Goal: Information Seeking & Learning: Learn about a topic

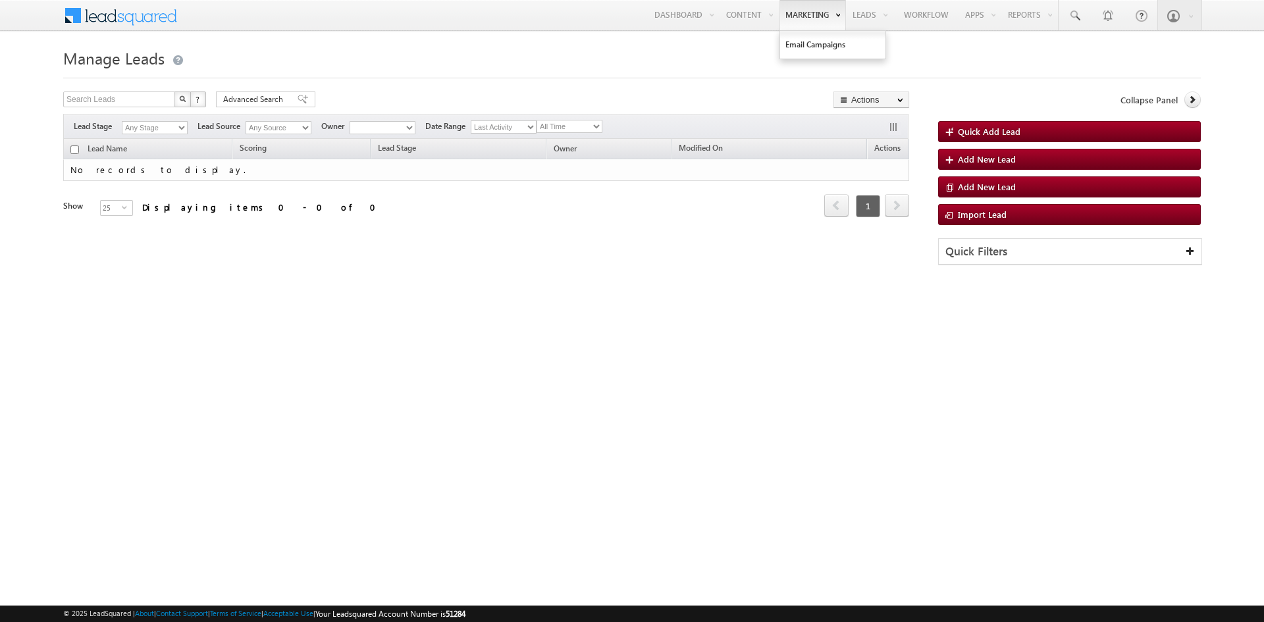
type input "1138383854"
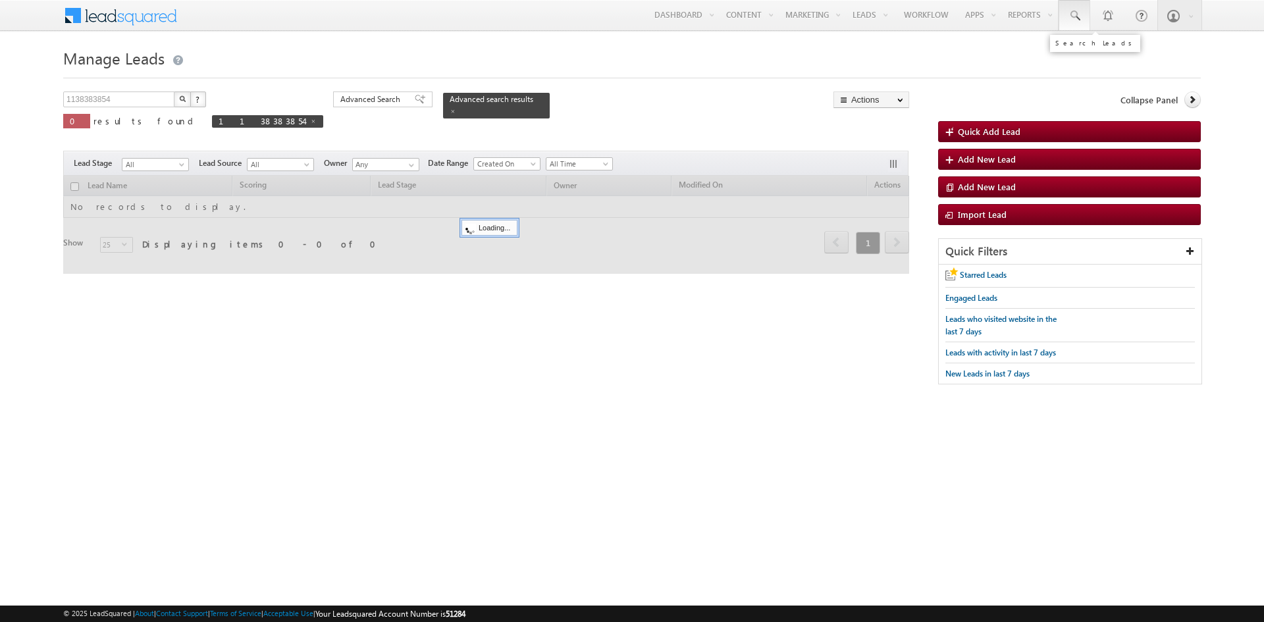
click at [1070, 26] on link at bounding box center [1075, 15] width 32 height 30
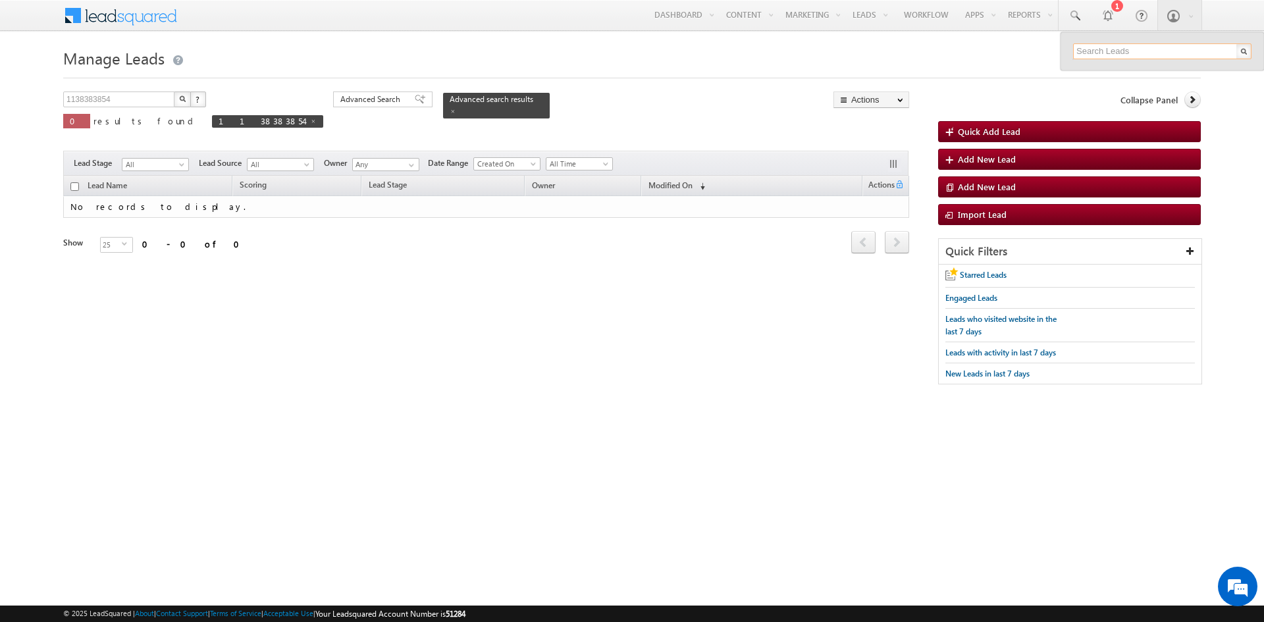
paste input ""tenaug@jmail.vn""
click at [1128, 51] on input ""tenaug@jmail.vn"" at bounding box center [1162, 51] width 178 height 16
type input ""tenaug@jmail.vn""
click at [1125, 91] on div "[PHONE_NUMBER]" at bounding box center [1168, 86] width 176 height 16
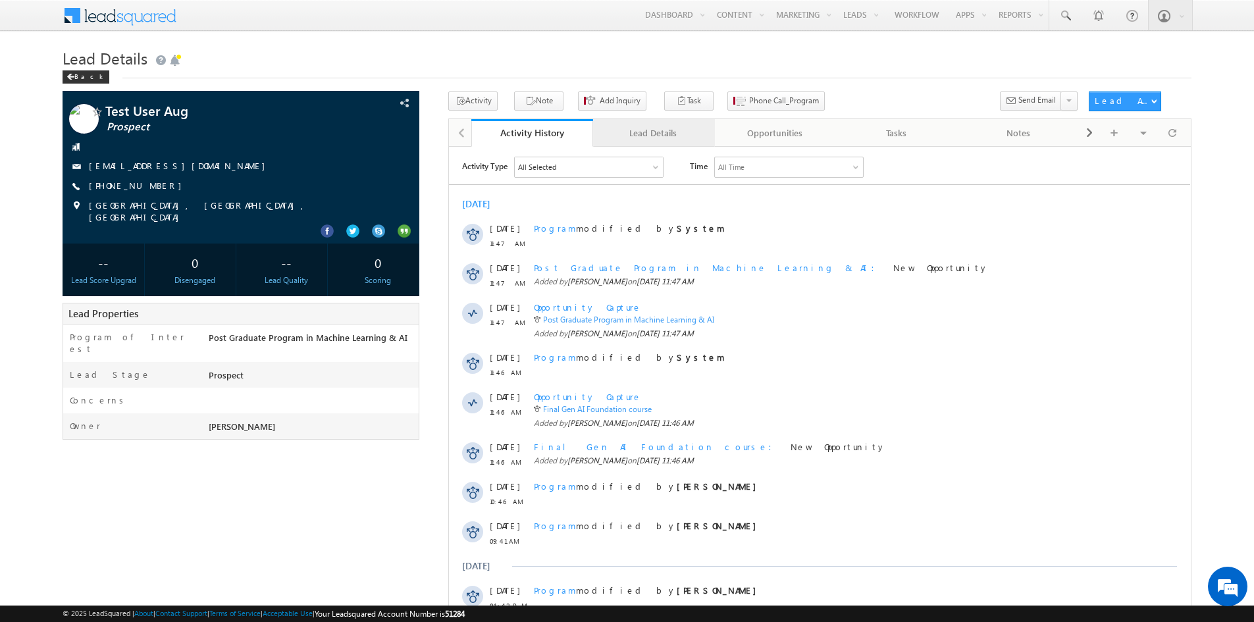
click at [648, 137] on div "Lead Details" at bounding box center [653, 133] width 99 height 16
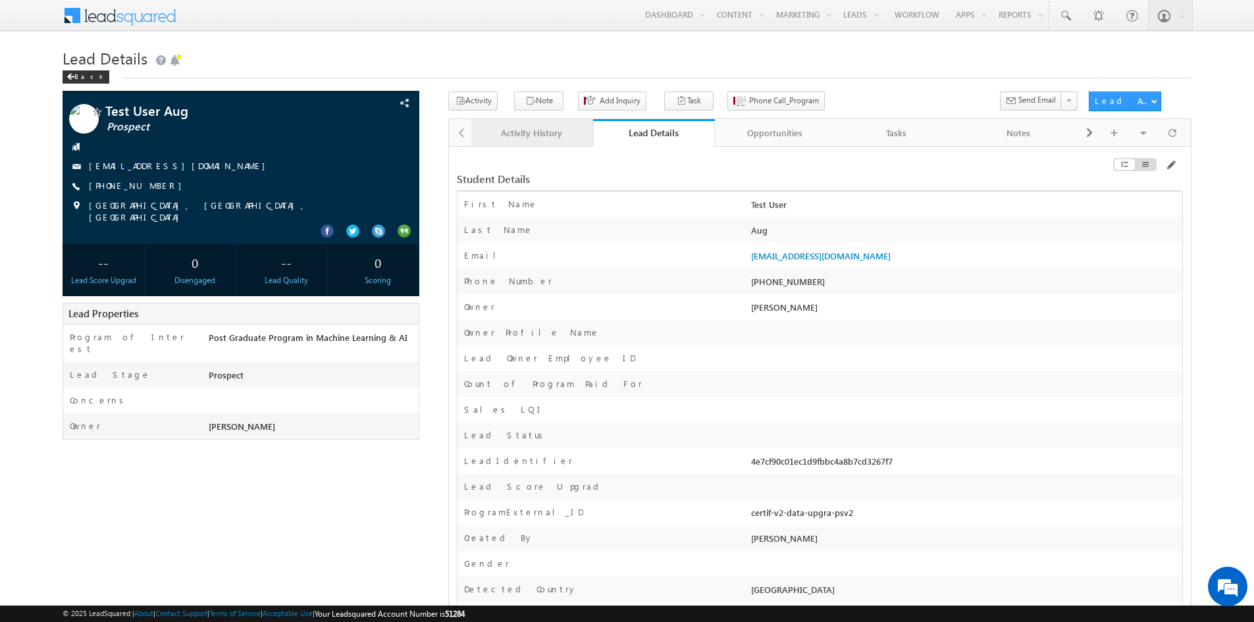
click at [576, 136] on div "Activity History" at bounding box center [531, 133] width 99 height 16
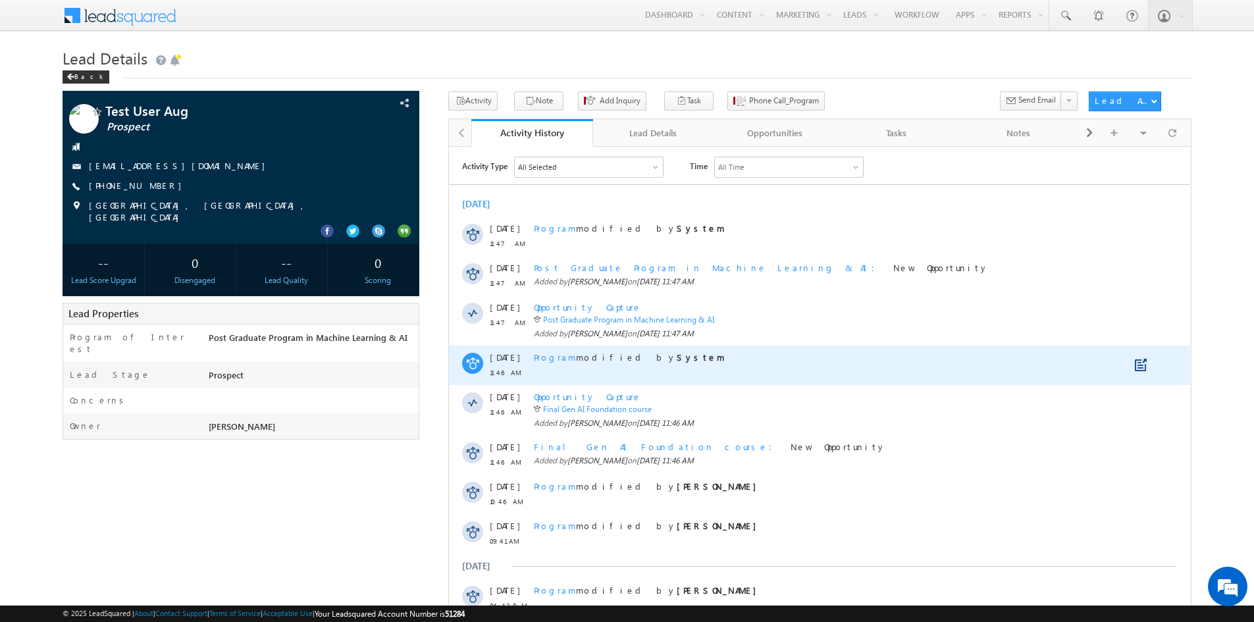
click at [550, 355] on span "Program" at bounding box center [555, 356] width 42 height 11
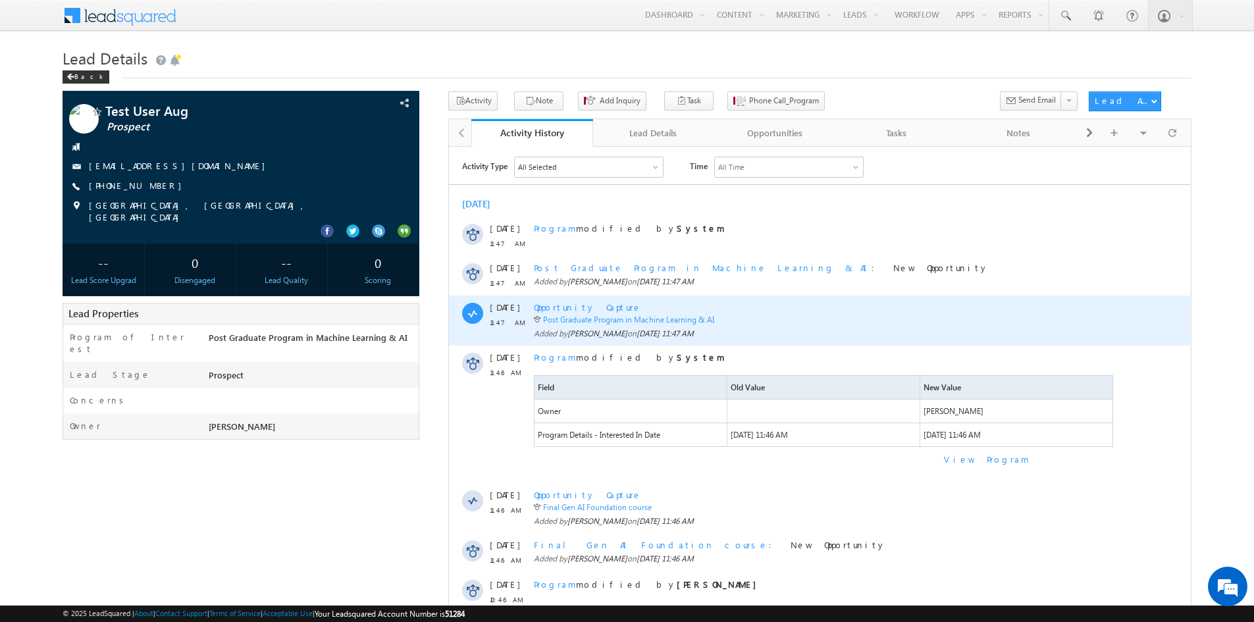
click at [558, 306] on span "Opportunity Capture" at bounding box center [588, 306] width 108 height 11
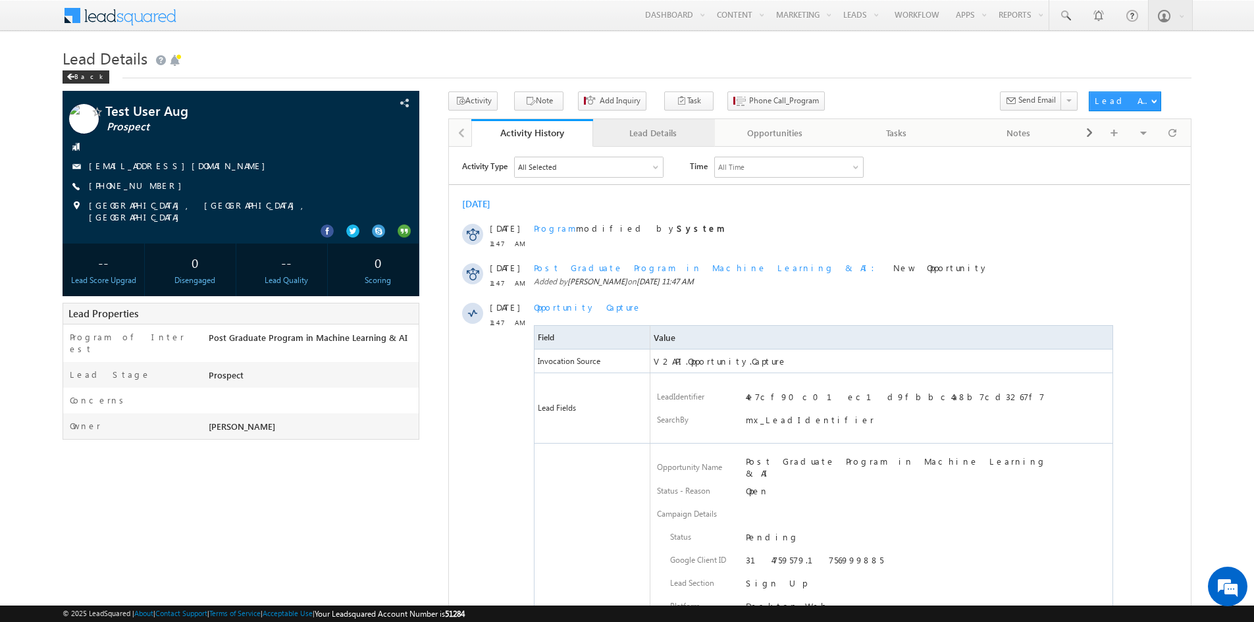
click at [654, 141] on div "Lead Details" at bounding box center [653, 133] width 99 height 16
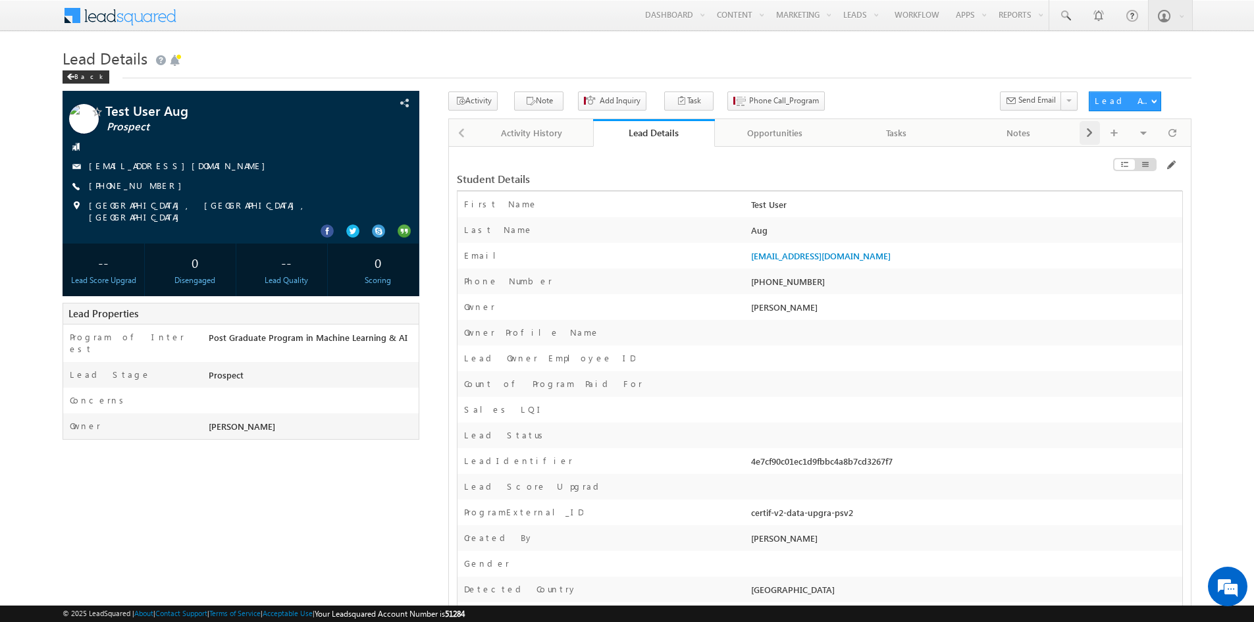
click at [1095, 131] on div at bounding box center [1090, 133] width 20 height 24
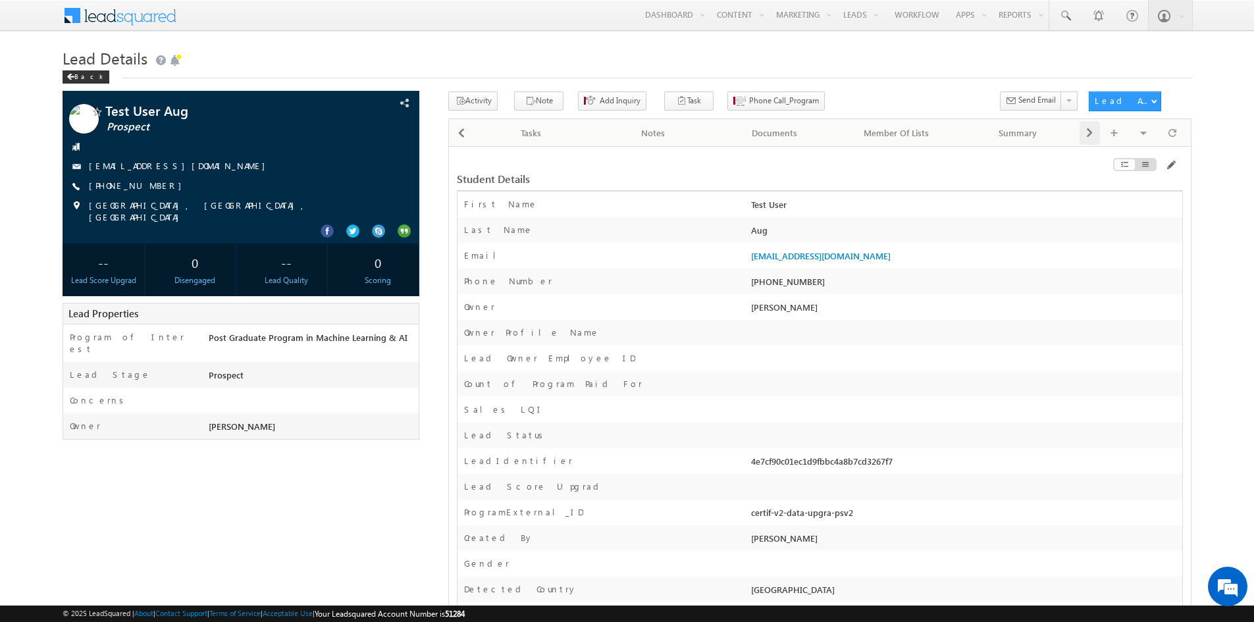
click at [1095, 131] on div at bounding box center [1090, 133] width 20 height 24
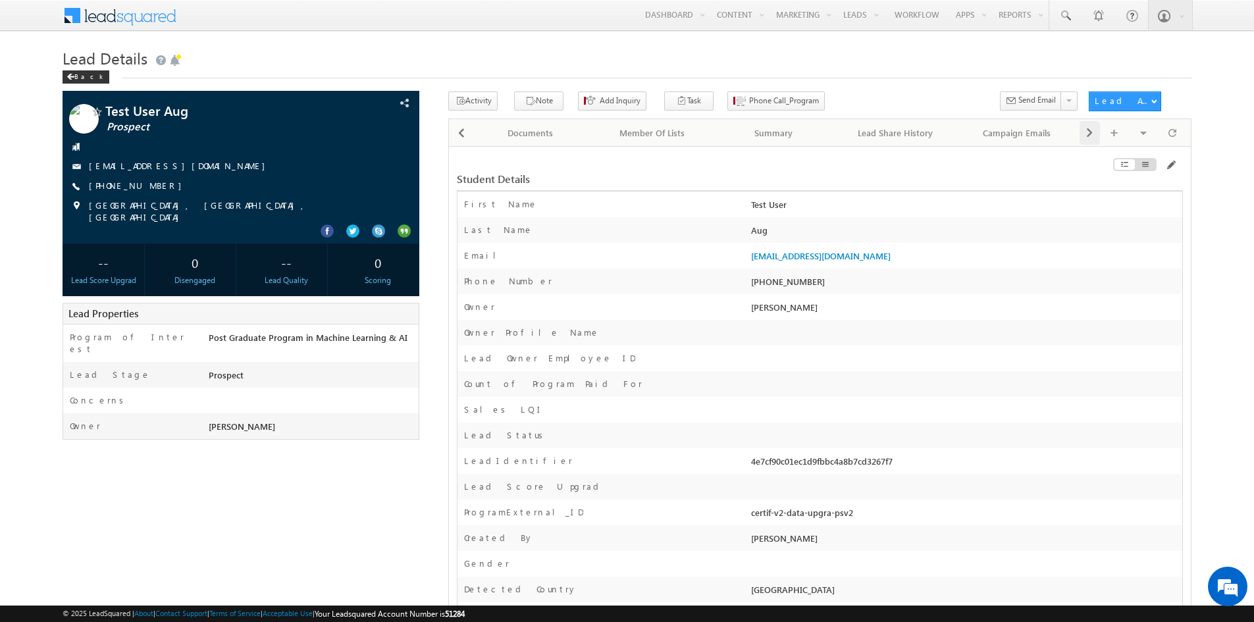
click at [1095, 131] on div at bounding box center [1090, 133] width 20 height 24
click at [1095, 131] on div "Visible Tabs Activity History Default Lead Details Default Opportunities Defaul…" at bounding box center [1133, 132] width 107 height 26
click at [1000, 135] on div "Campaign Emails" at bounding box center [1016, 133] width 99 height 16
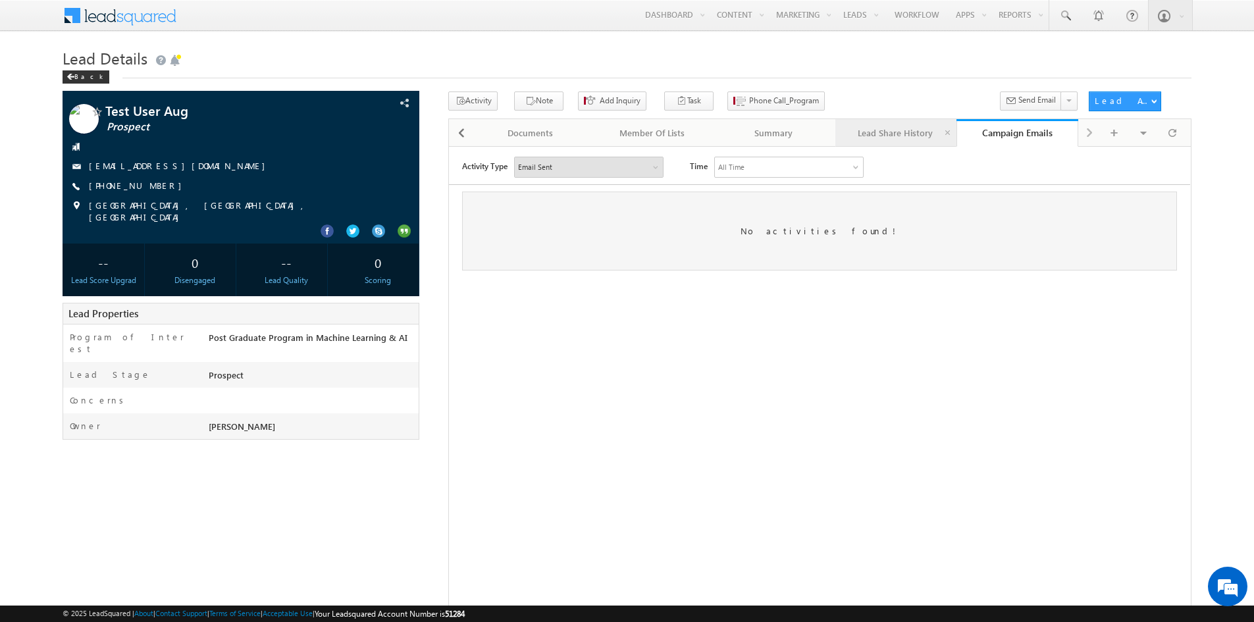
click at [917, 129] on div "Lead Share History" at bounding box center [895, 133] width 99 height 16
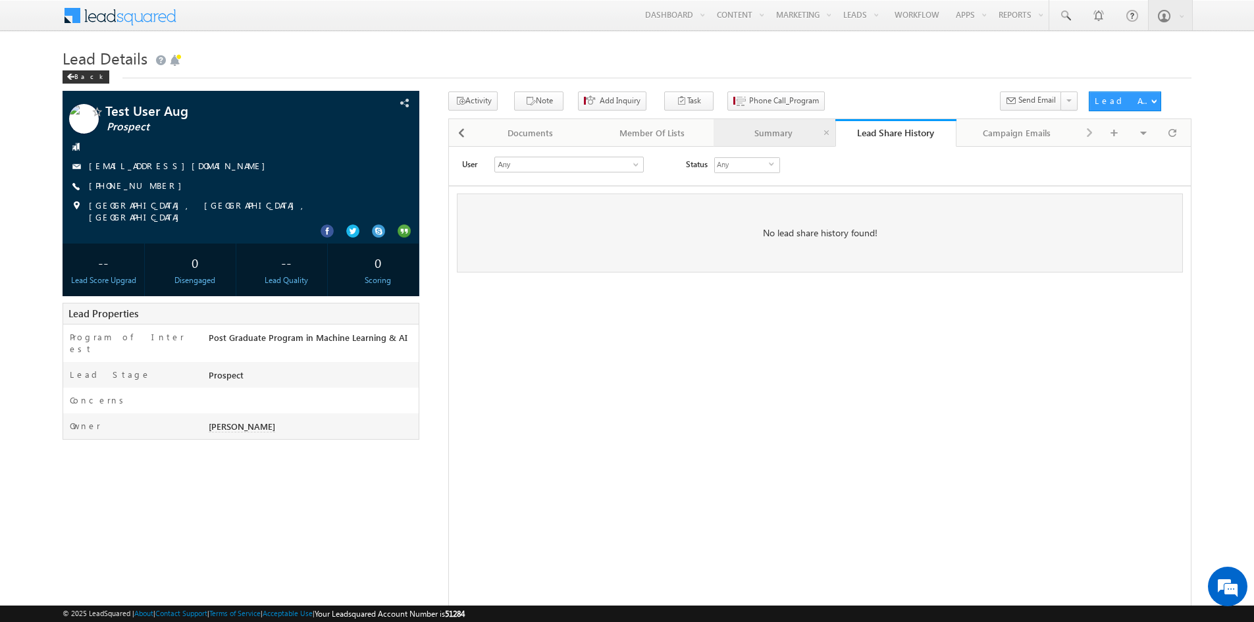
click at [768, 142] on link "Summary" at bounding box center [775, 133] width 122 height 28
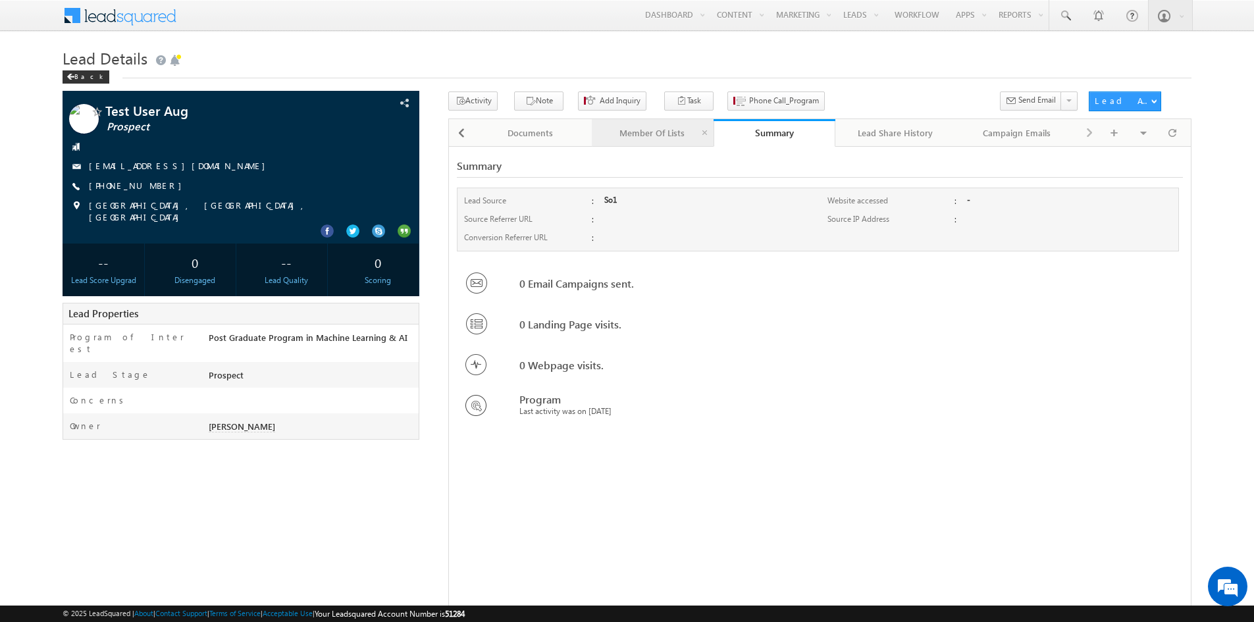
click at [660, 134] on div "Member Of Lists" at bounding box center [651, 133] width 99 height 16
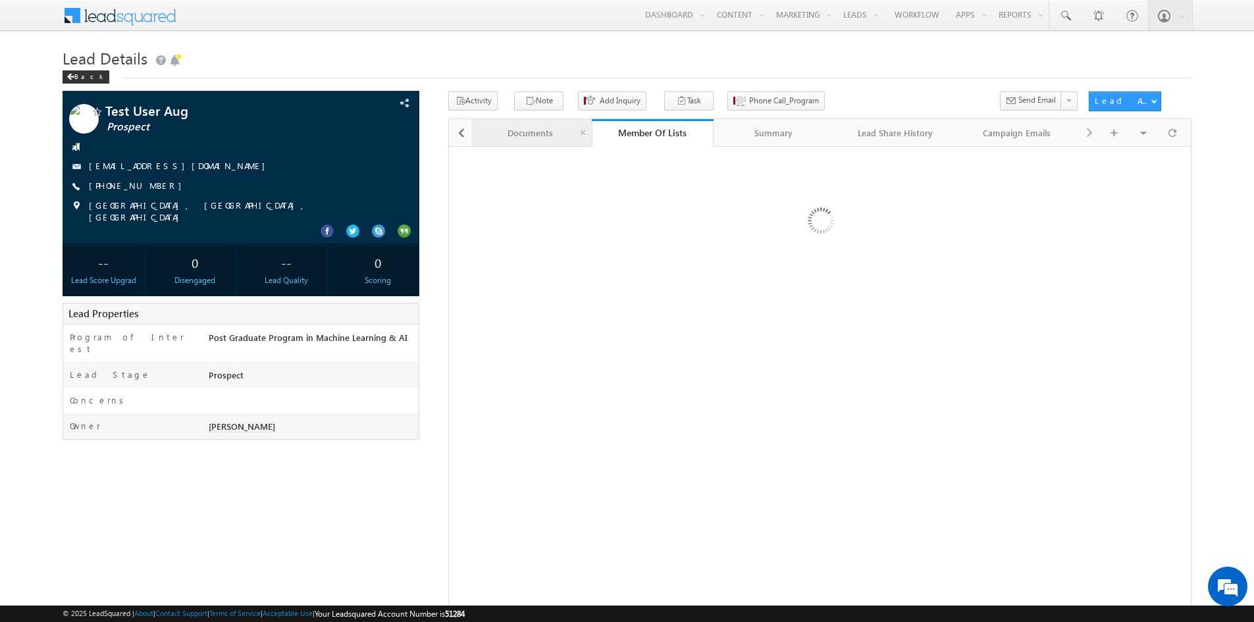
click at [551, 141] on div "Documents" at bounding box center [530, 133] width 99 height 16
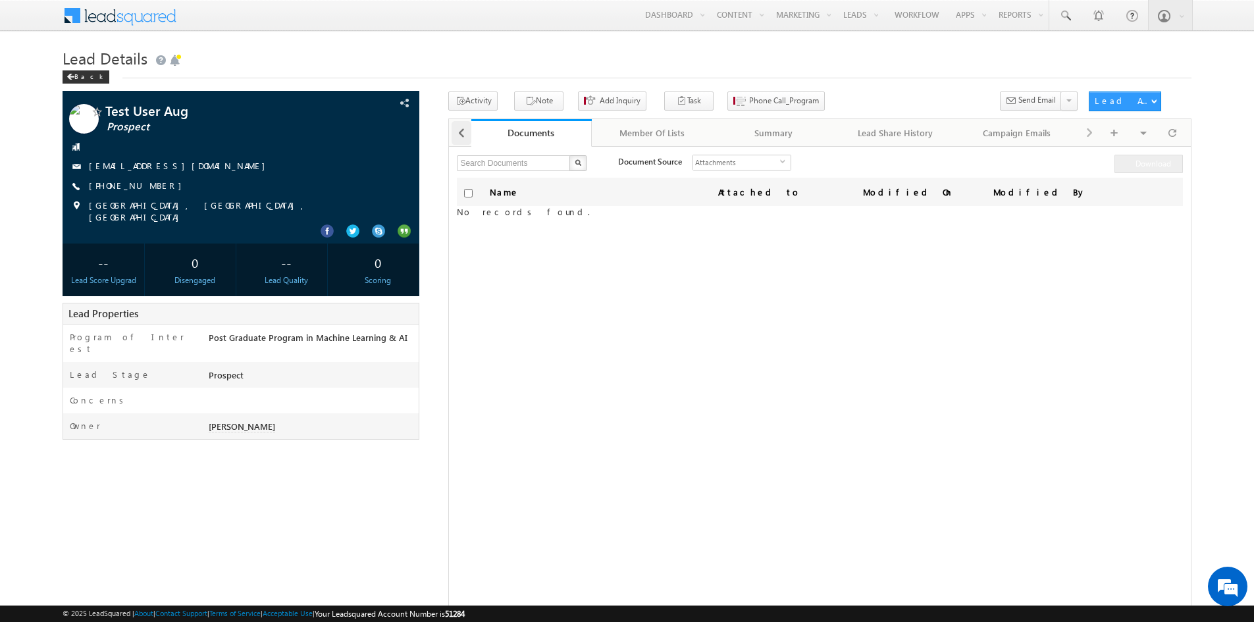
click at [469, 139] on div at bounding box center [462, 133] width 20 height 24
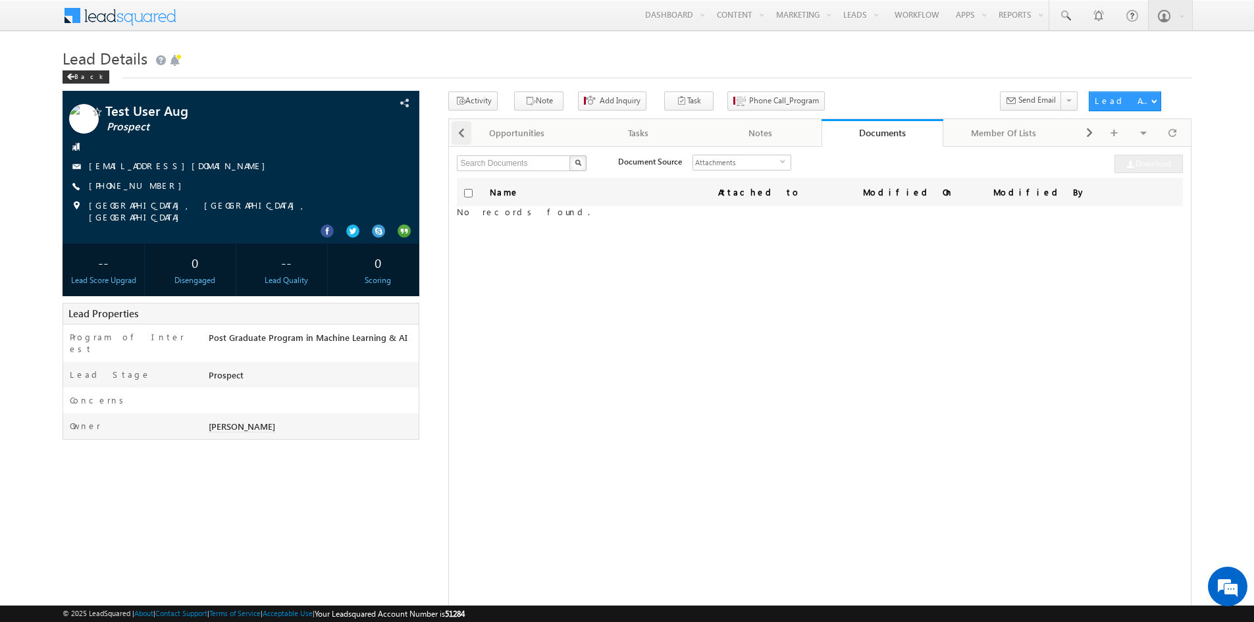
click at [469, 139] on div at bounding box center [462, 133] width 20 height 24
click at [650, 137] on div "Lead Details" at bounding box center [652, 133] width 99 height 16
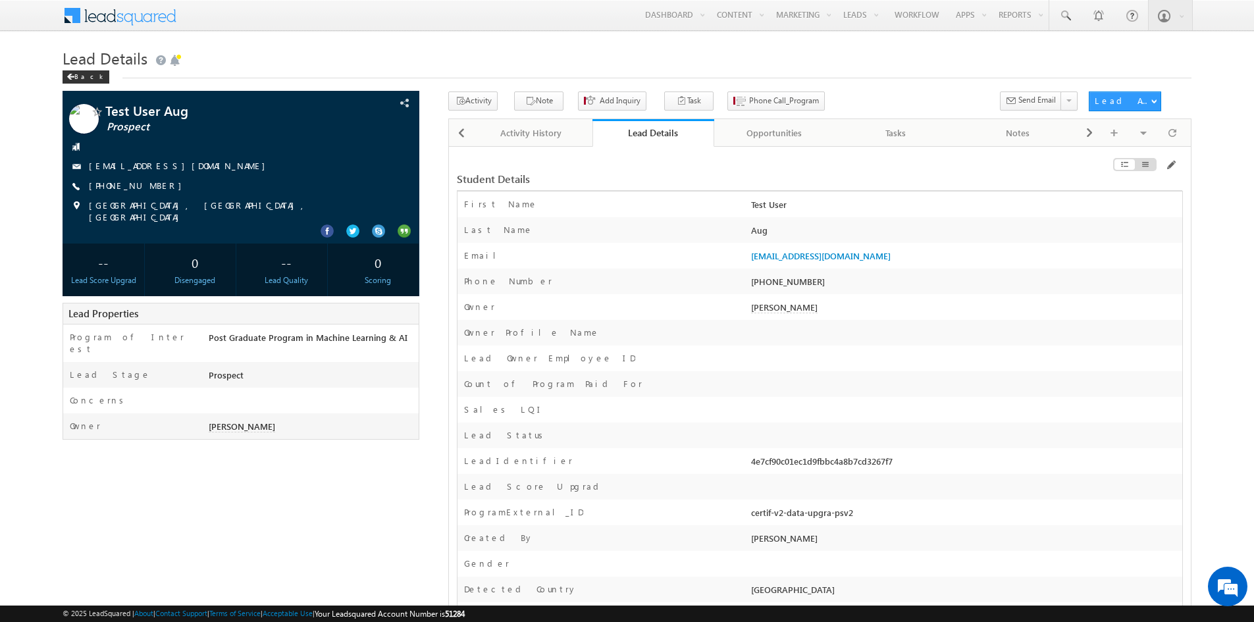
click at [650, 137] on div "Lead Details" at bounding box center [653, 132] width 102 height 13
click at [651, 143] on link "Lead Details" at bounding box center [653, 133] width 122 height 28
click at [1064, 18] on span at bounding box center [1065, 15] width 13 height 13
paste input "8998535602"
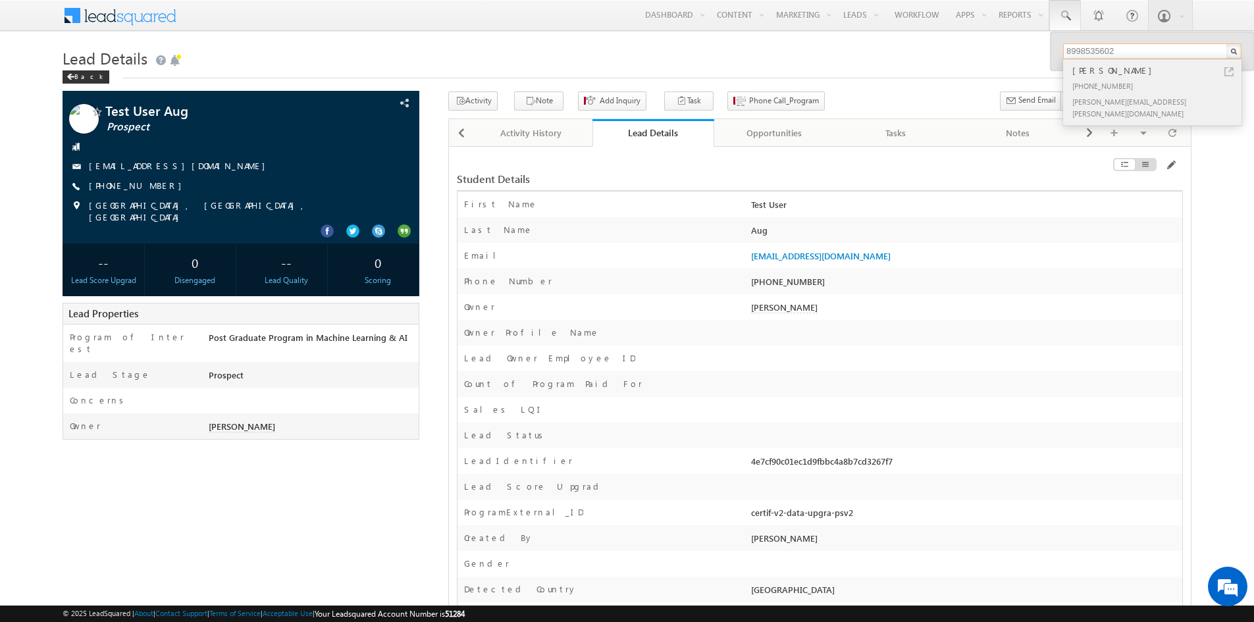
type input "8998535602"
click at [1230, 70] on link at bounding box center [1228, 71] width 9 height 9
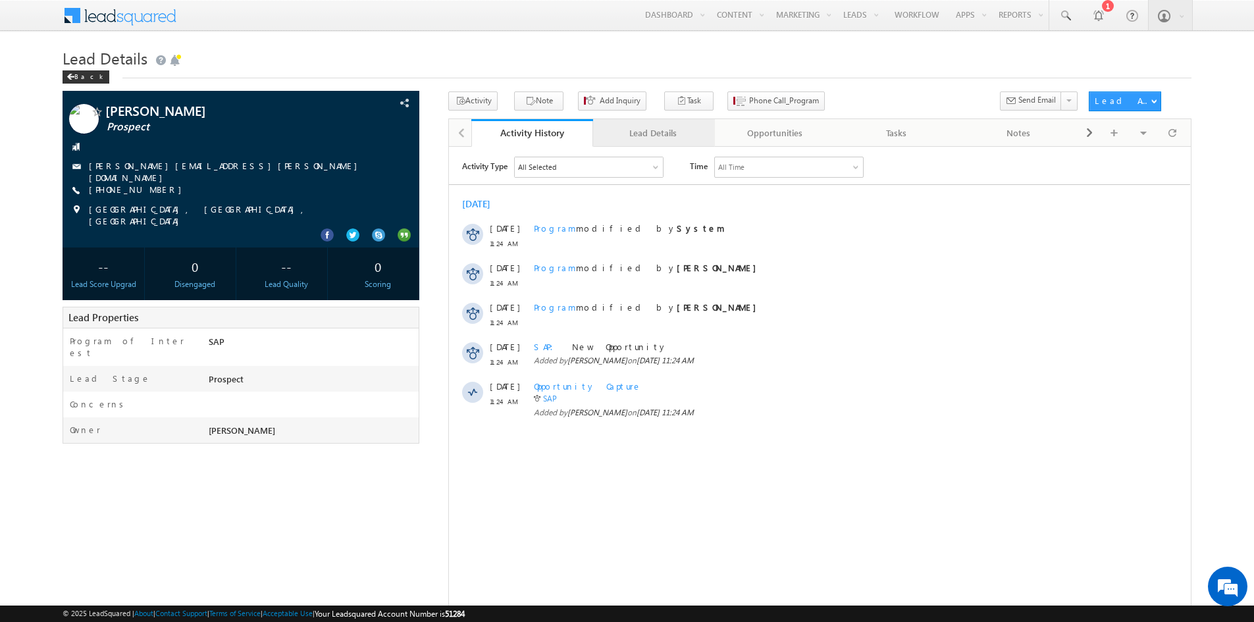
click at [664, 136] on div "Lead Details" at bounding box center [653, 133] width 99 height 16
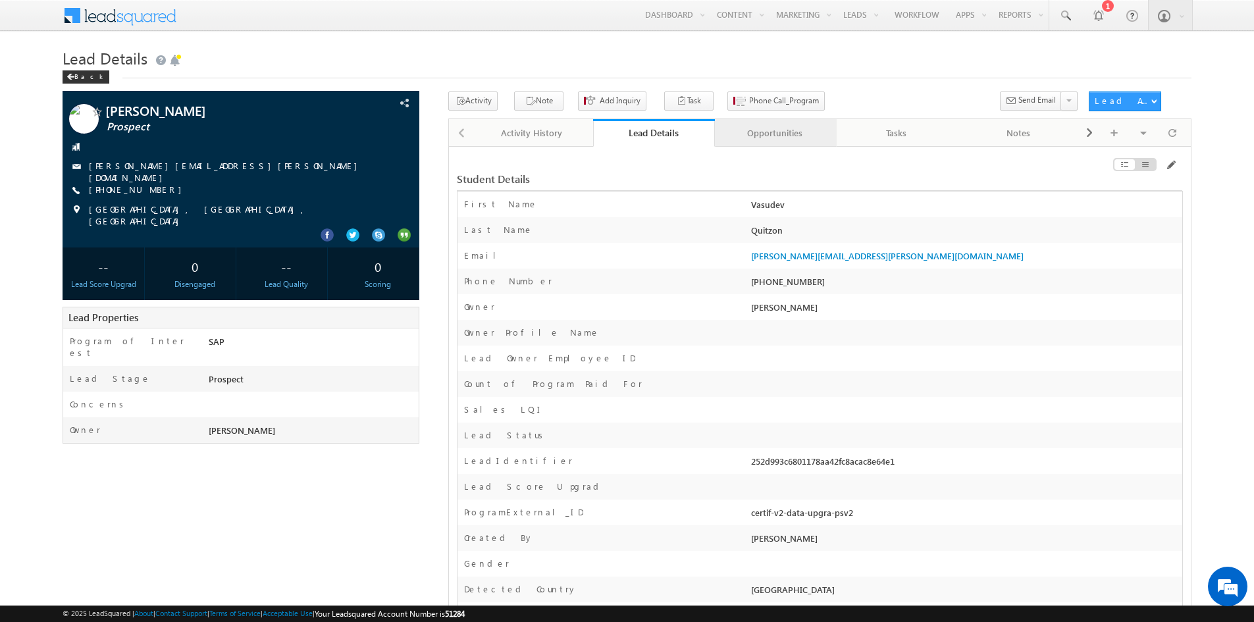
click at [761, 125] on div "Opportunities" at bounding box center [774, 133] width 99 height 16
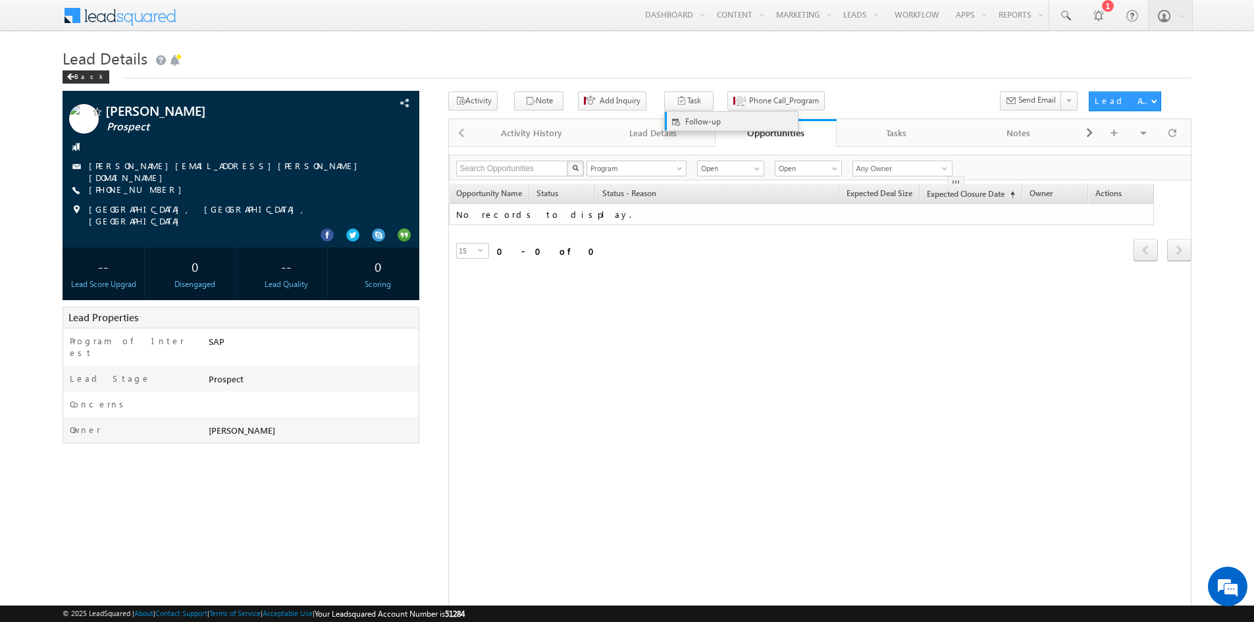
click at [671, 123] on span at bounding box center [676, 122] width 11 height 12
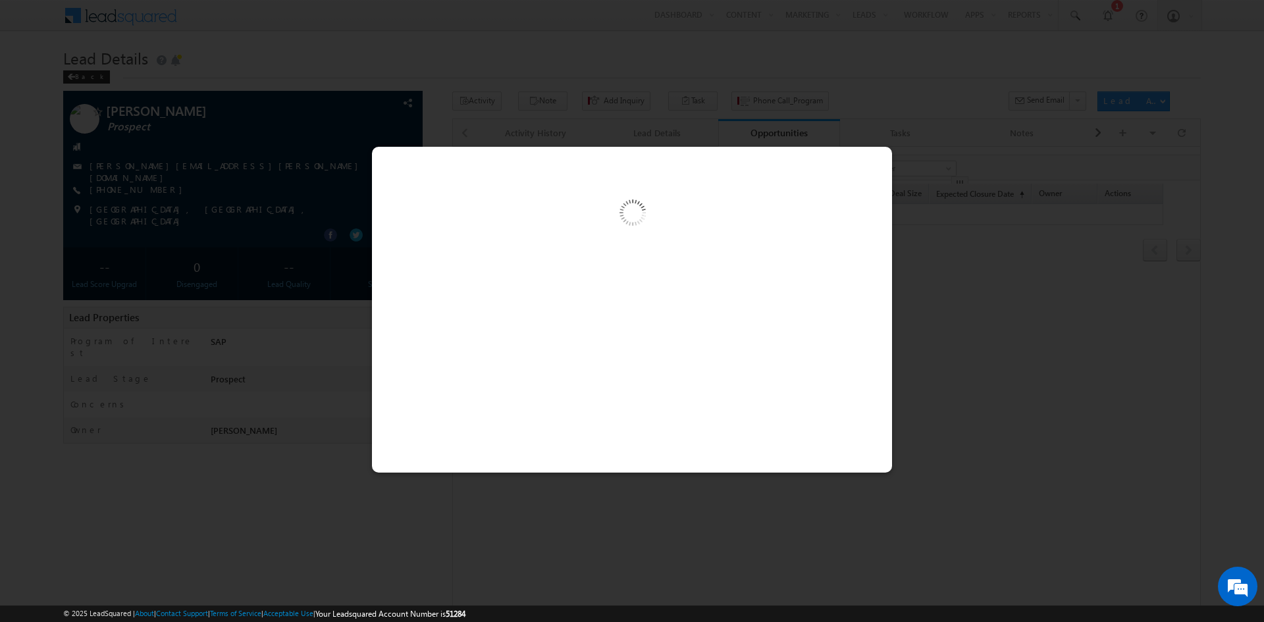
click at [914, 124] on div at bounding box center [632, 311] width 1264 height 622
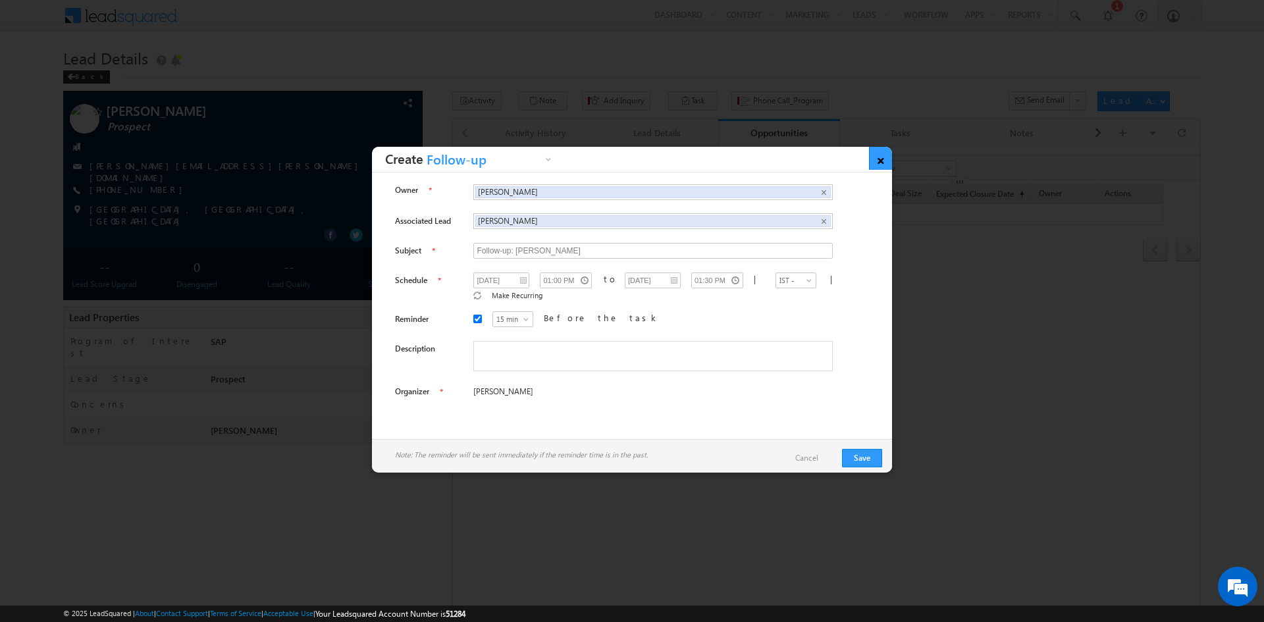
click at [878, 160] on link "×" at bounding box center [880, 158] width 23 height 23
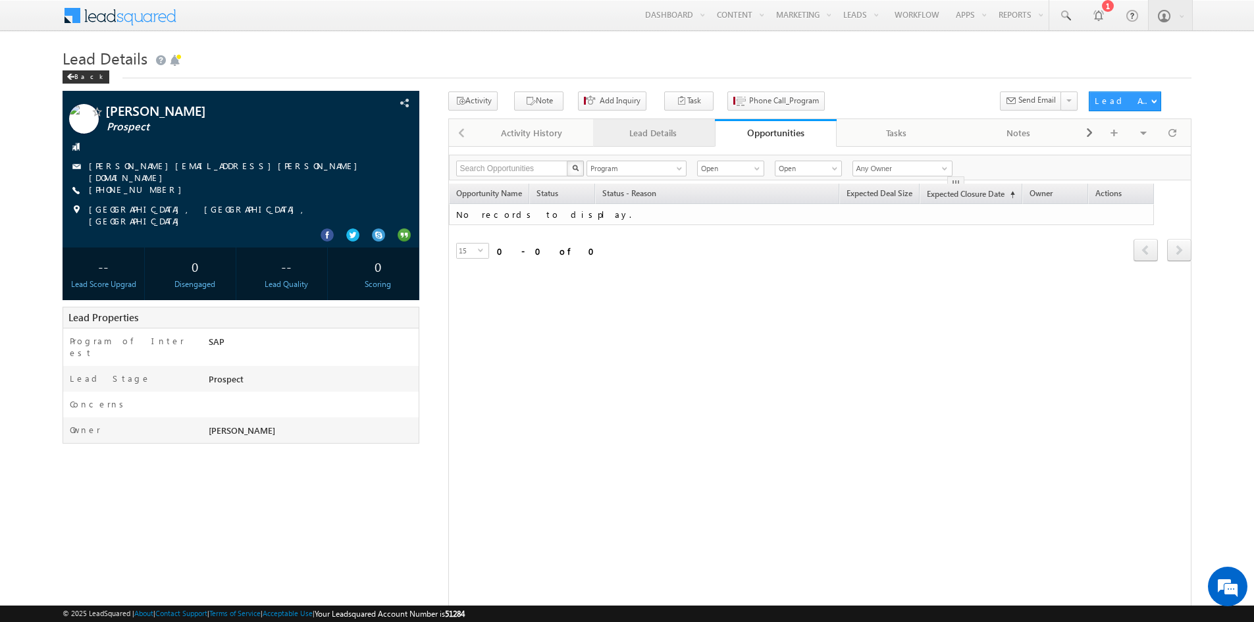
click at [653, 134] on div "Lead Details" at bounding box center [653, 133] width 99 height 16
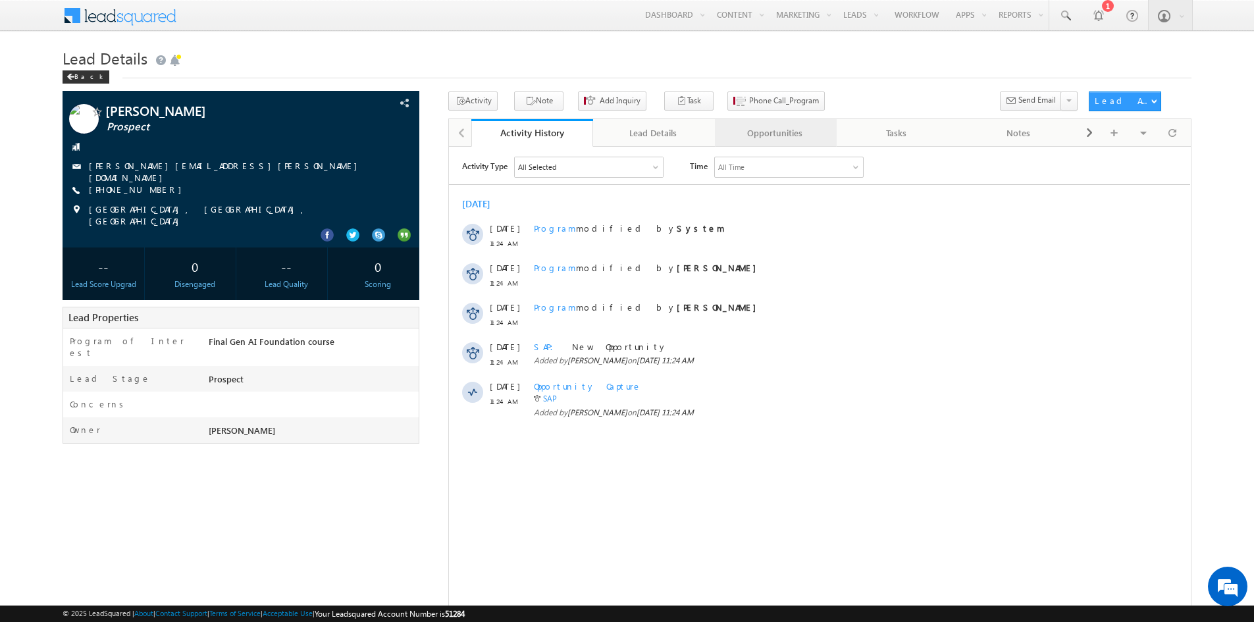
click at [754, 130] on div "Opportunities" at bounding box center [774, 133] width 99 height 16
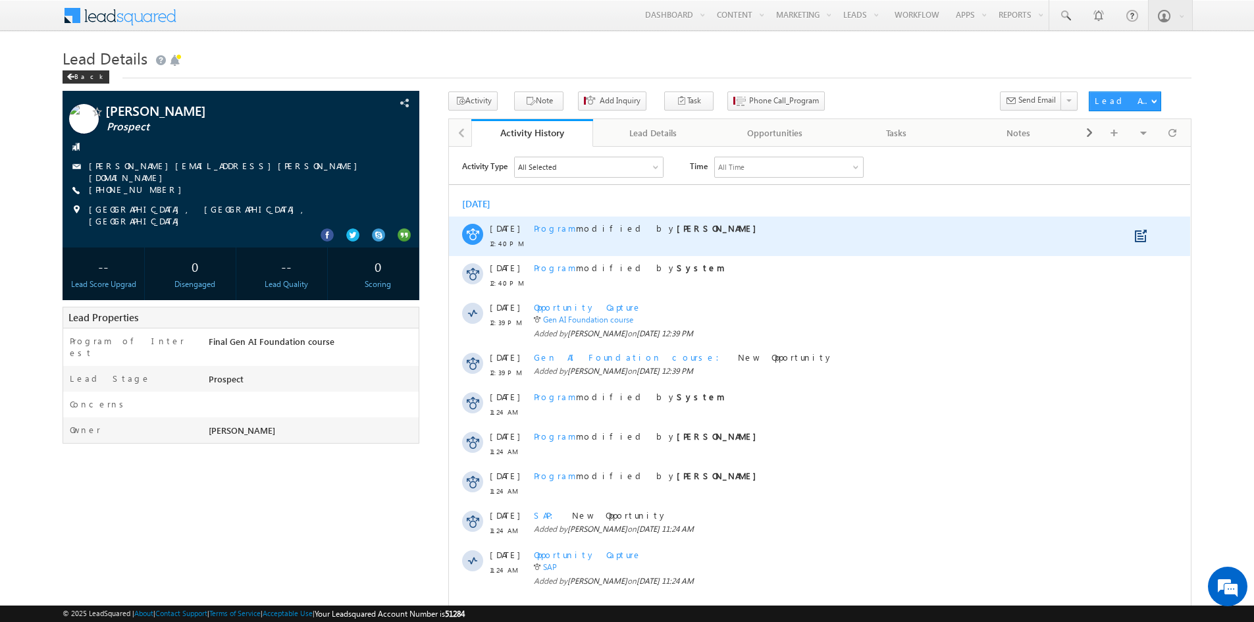
click at [555, 228] on span "Program" at bounding box center [555, 227] width 42 height 11
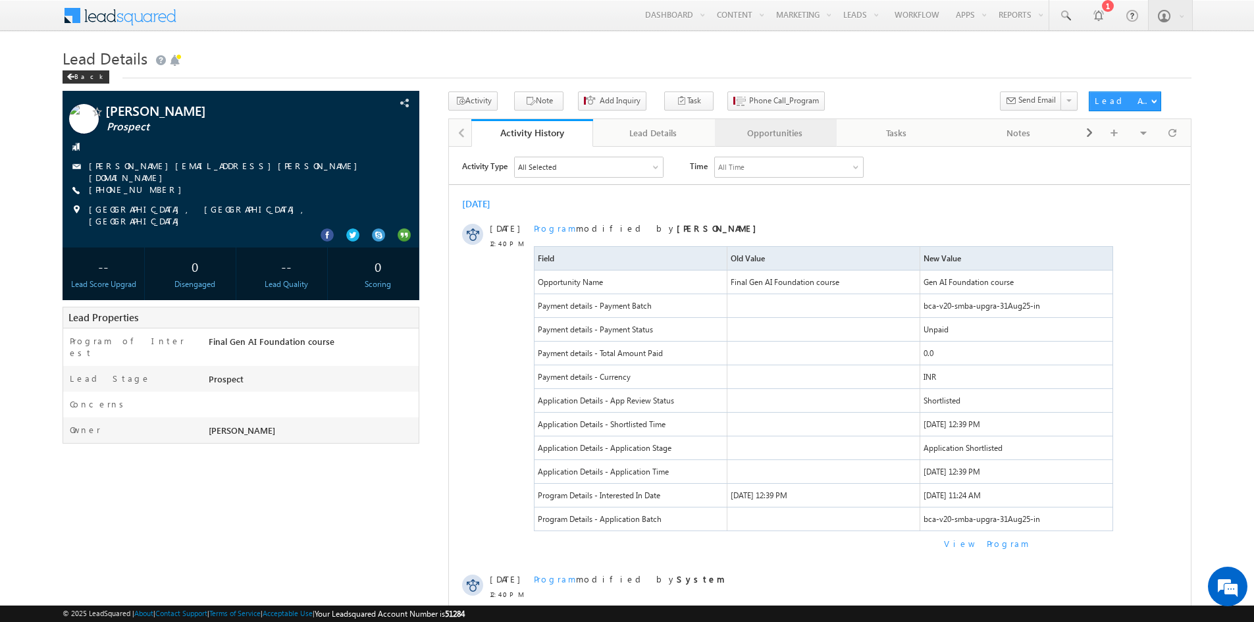
click at [787, 140] on div "Opportunities" at bounding box center [774, 133] width 99 height 16
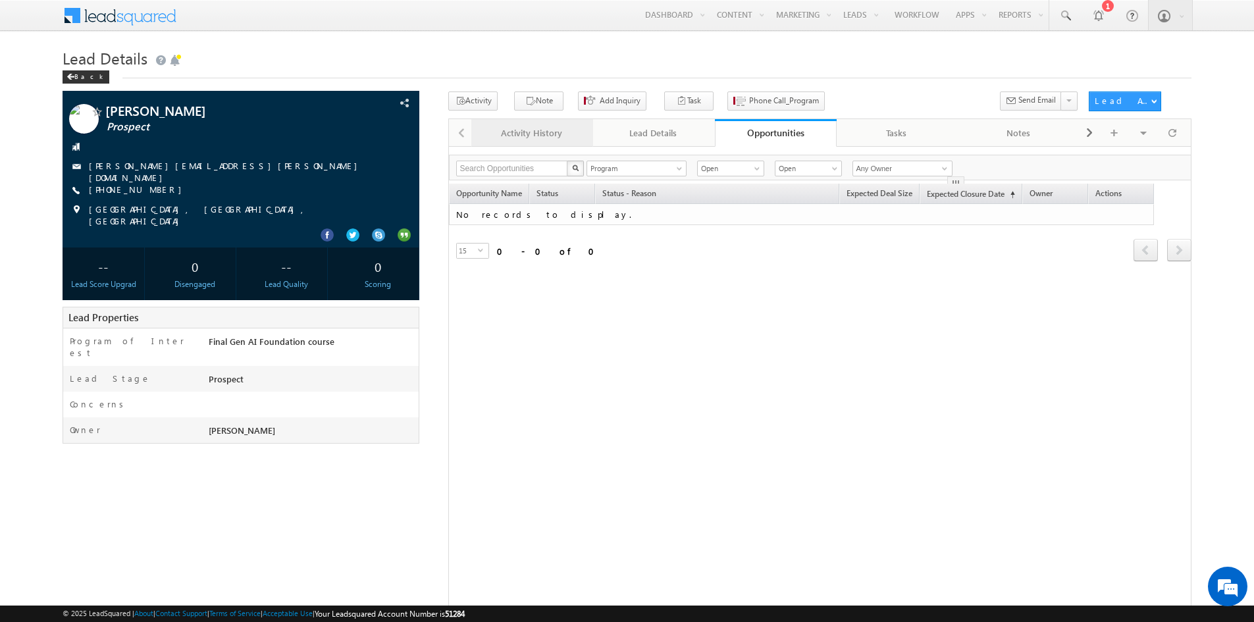
click at [542, 138] on div "Activity History" at bounding box center [531, 133] width 99 height 16
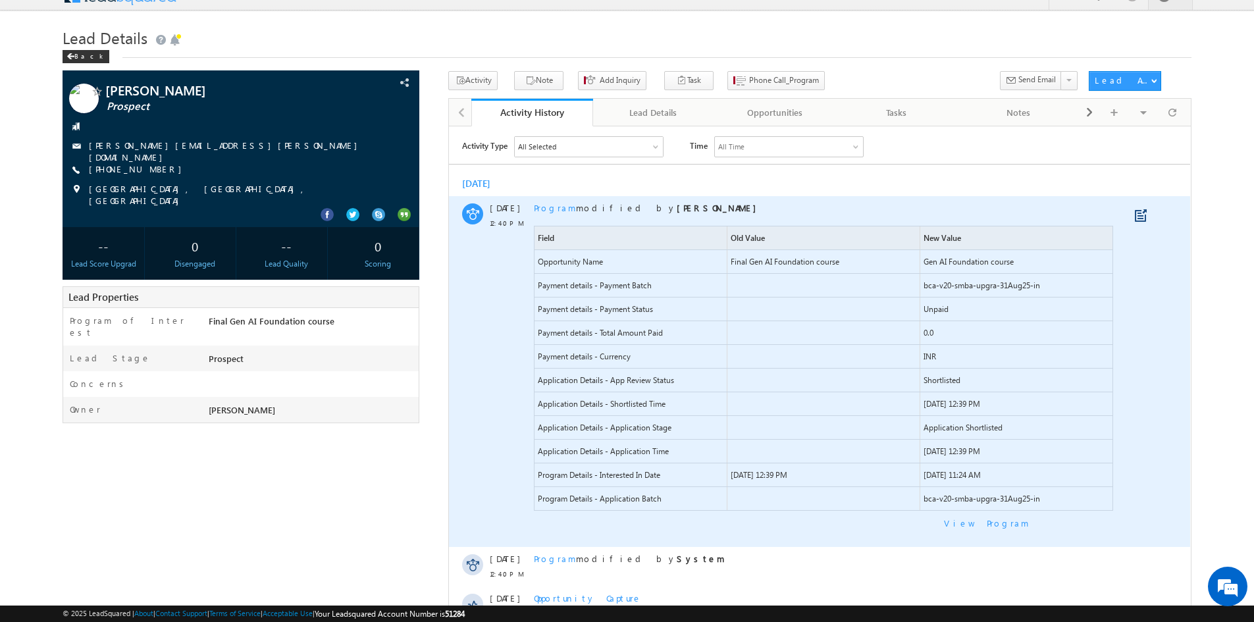
scroll to position [20, 0]
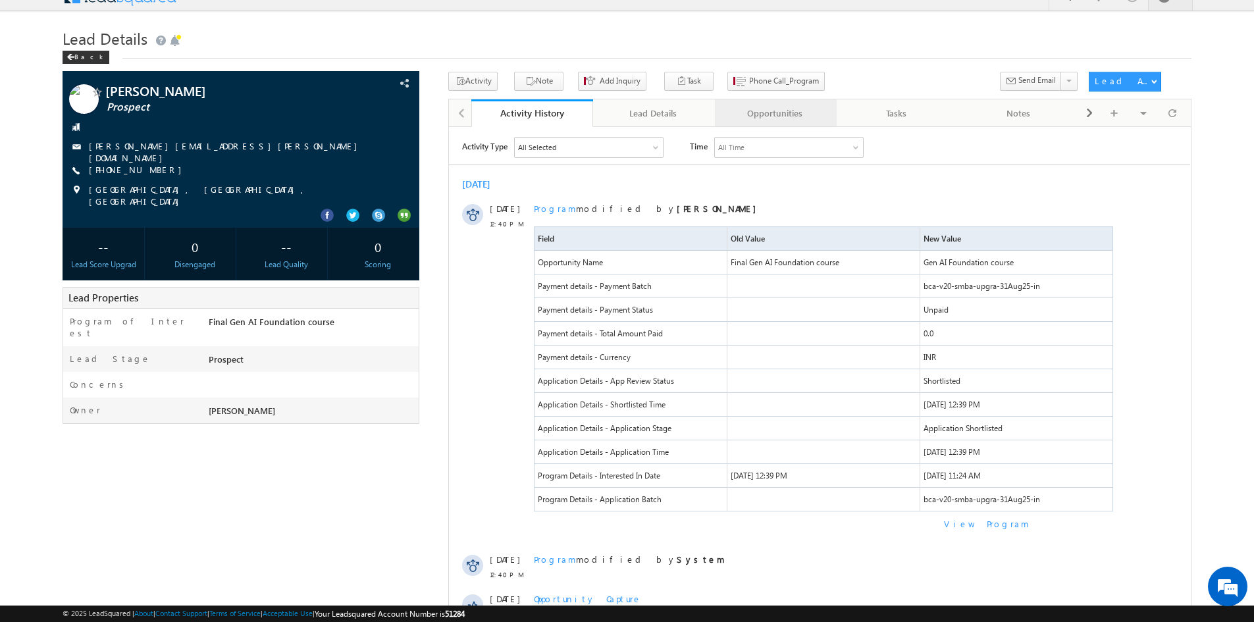
click at [752, 119] on div "Opportunities" at bounding box center [774, 113] width 99 height 16
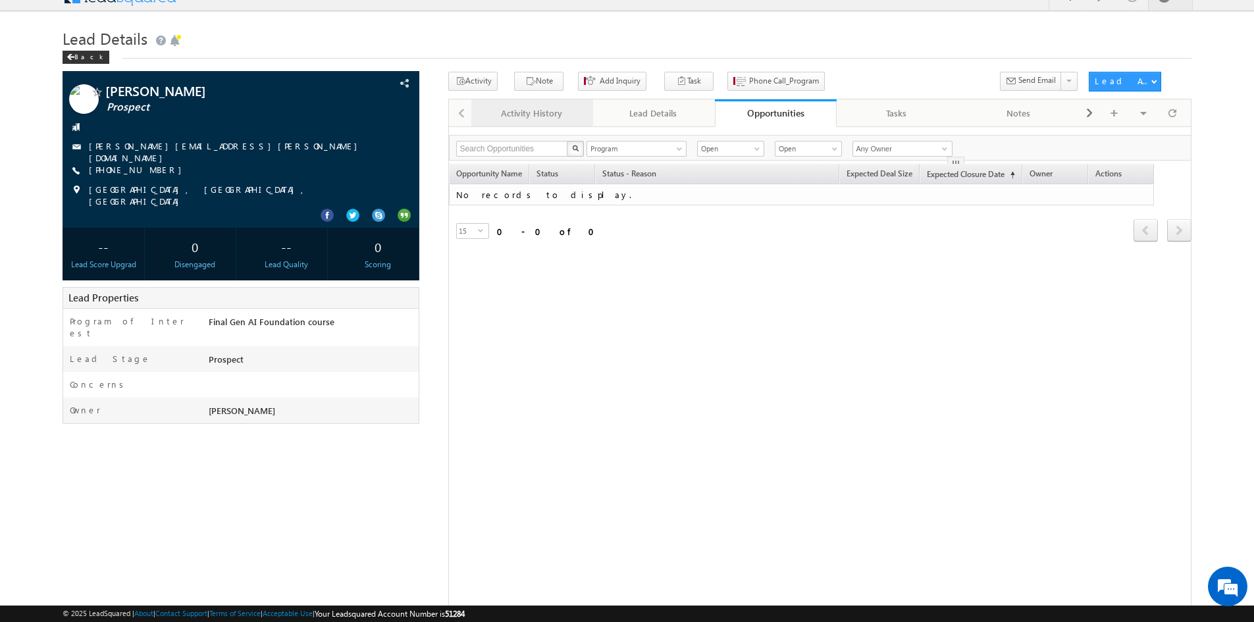
click at [543, 116] on div "Activity History" at bounding box center [531, 113] width 99 height 16
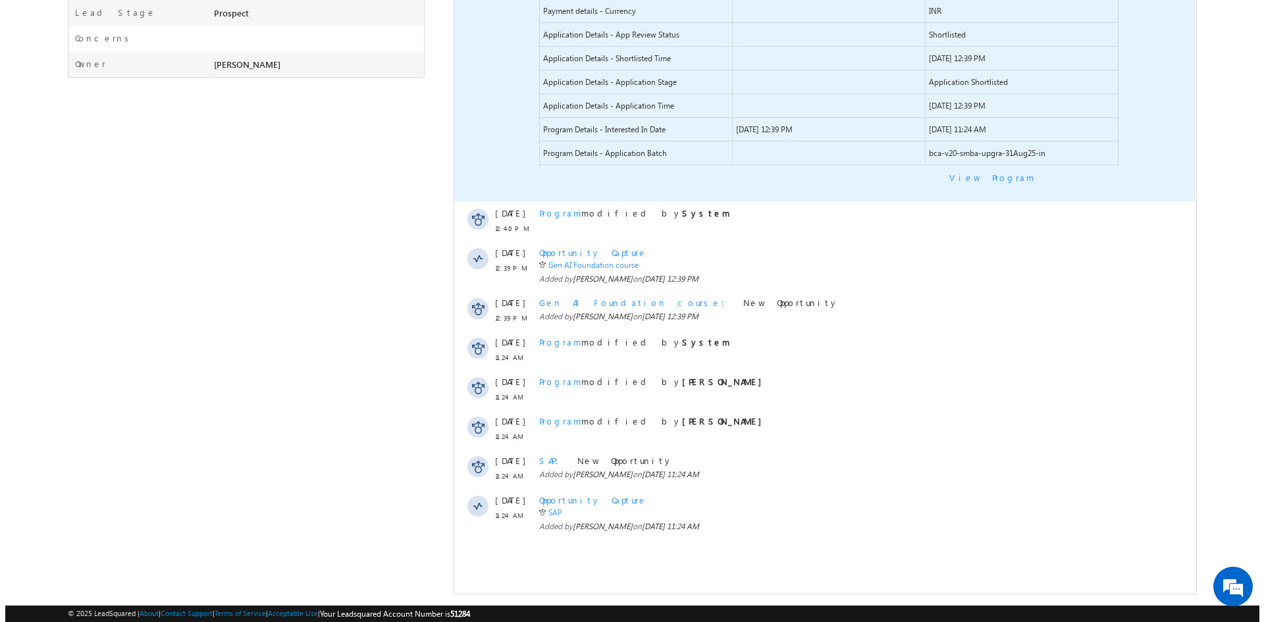
scroll to position [367, 0]
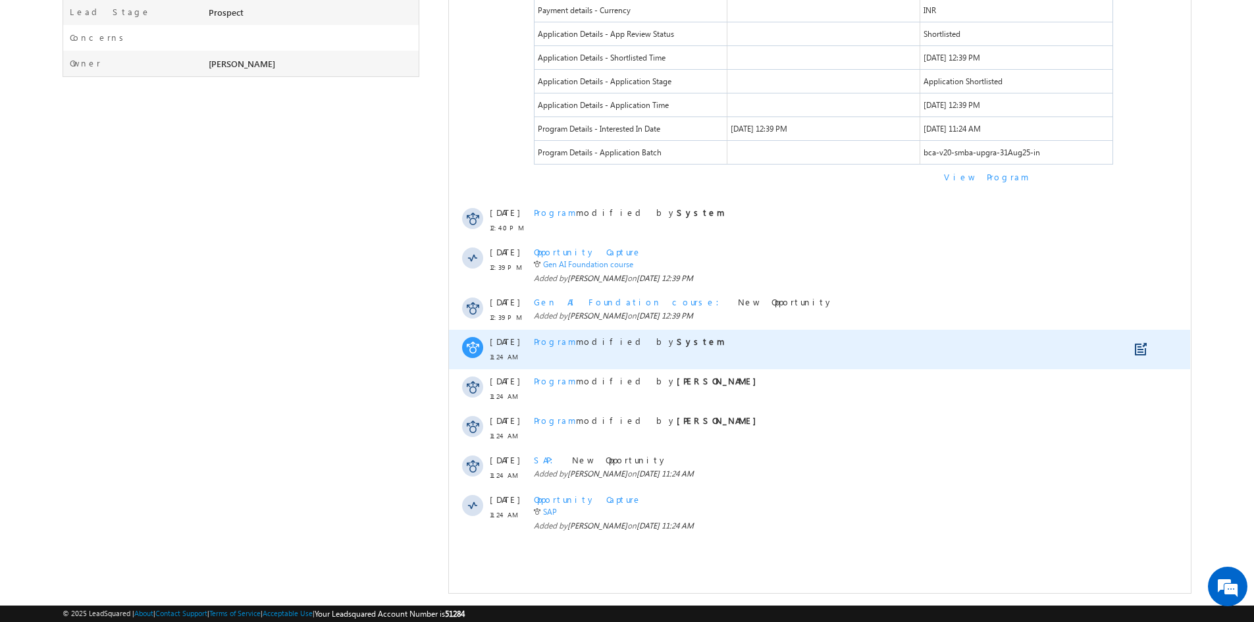
click at [550, 341] on span "Program" at bounding box center [555, 341] width 42 height 11
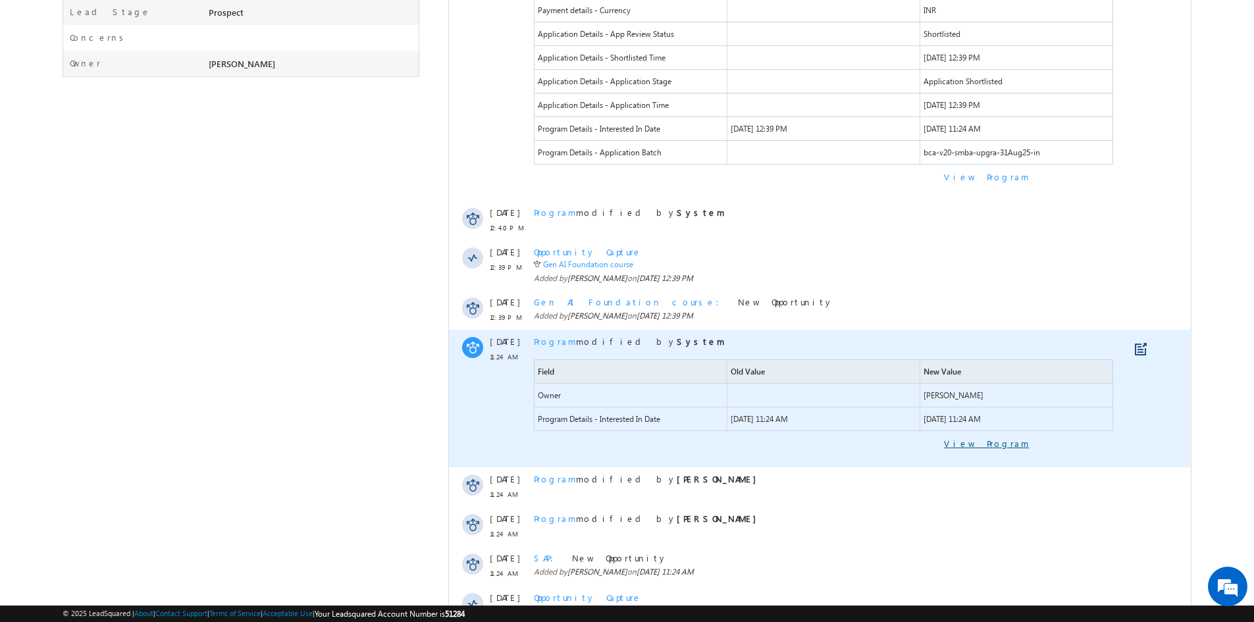
click at [997, 444] on link "View Program" at bounding box center [781, 444] width 495 height 12
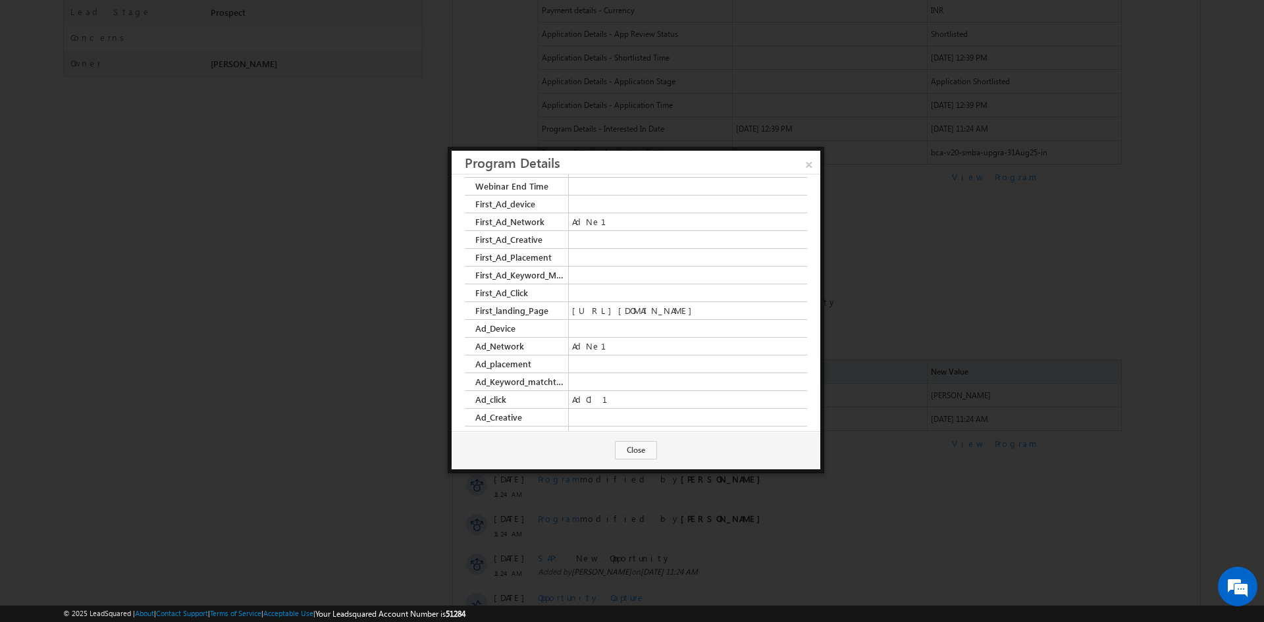
scroll to position [3368, 0]
click at [589, 303] on td at bounding box center [688, 294] width 239 height 18
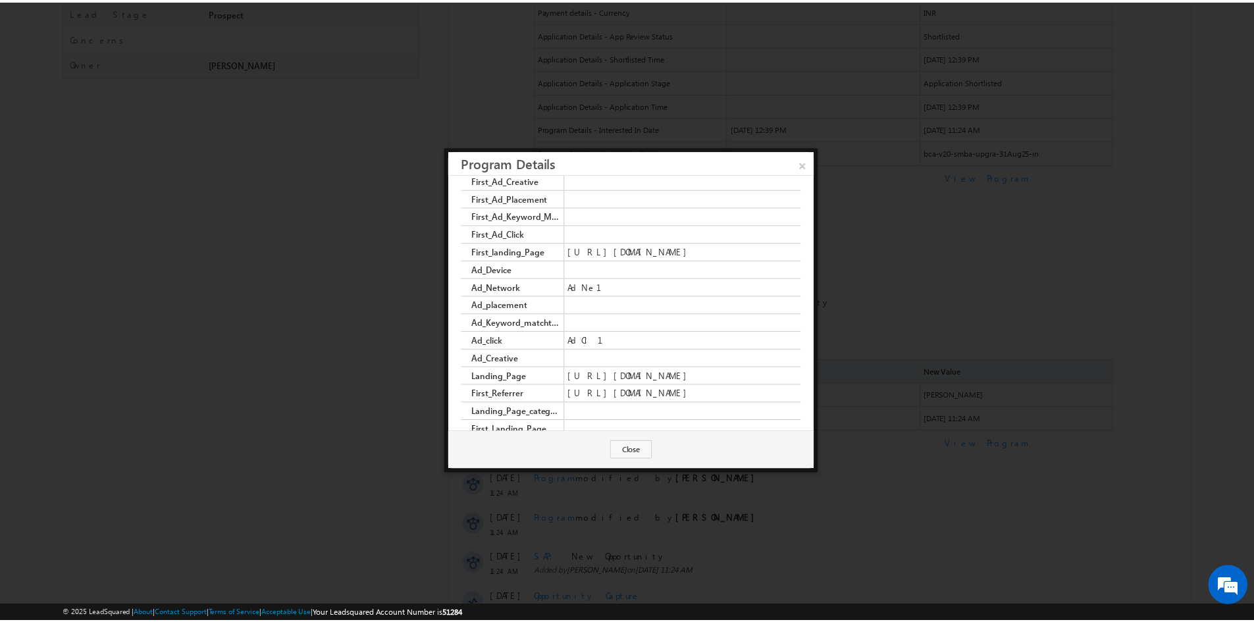
scroll to position [3428, 0]
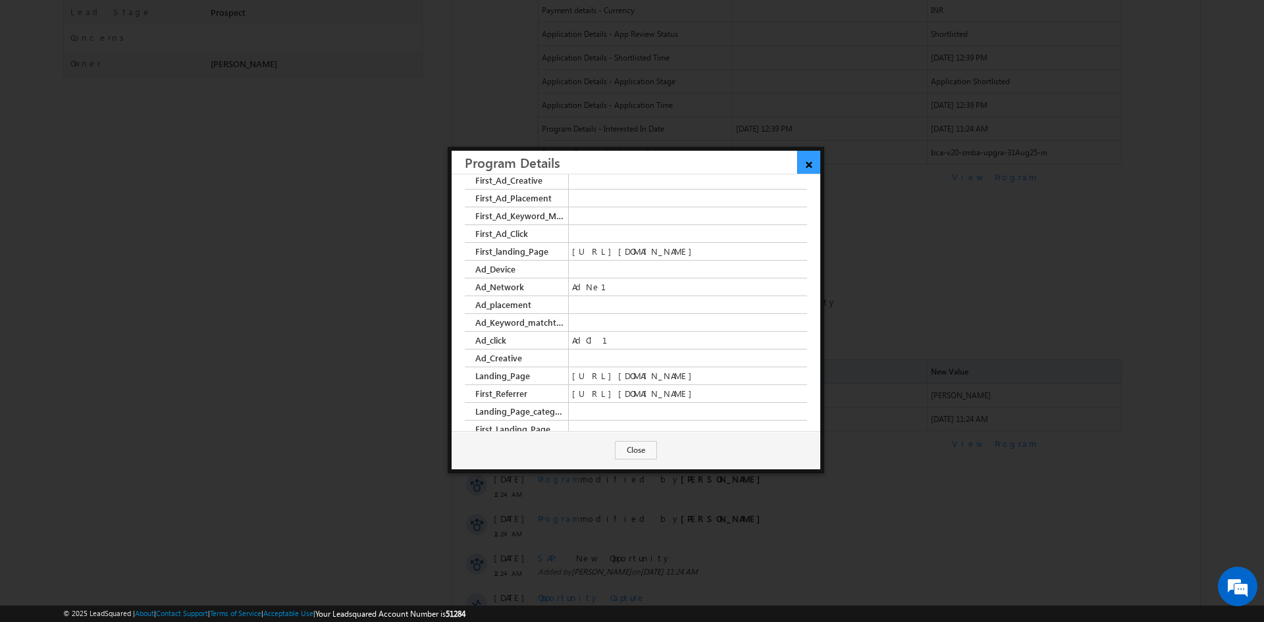
click at [802, 169] on link "×" at bounding box center [808, 162] width 23 height 23
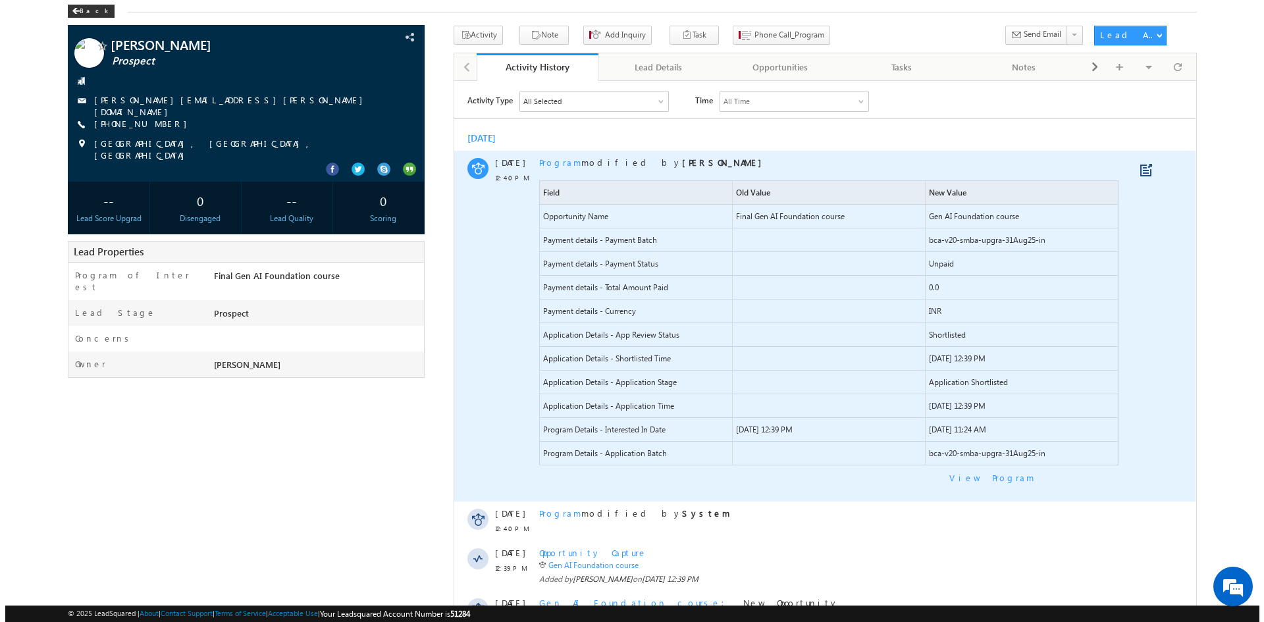
scroll to position [0, 0]
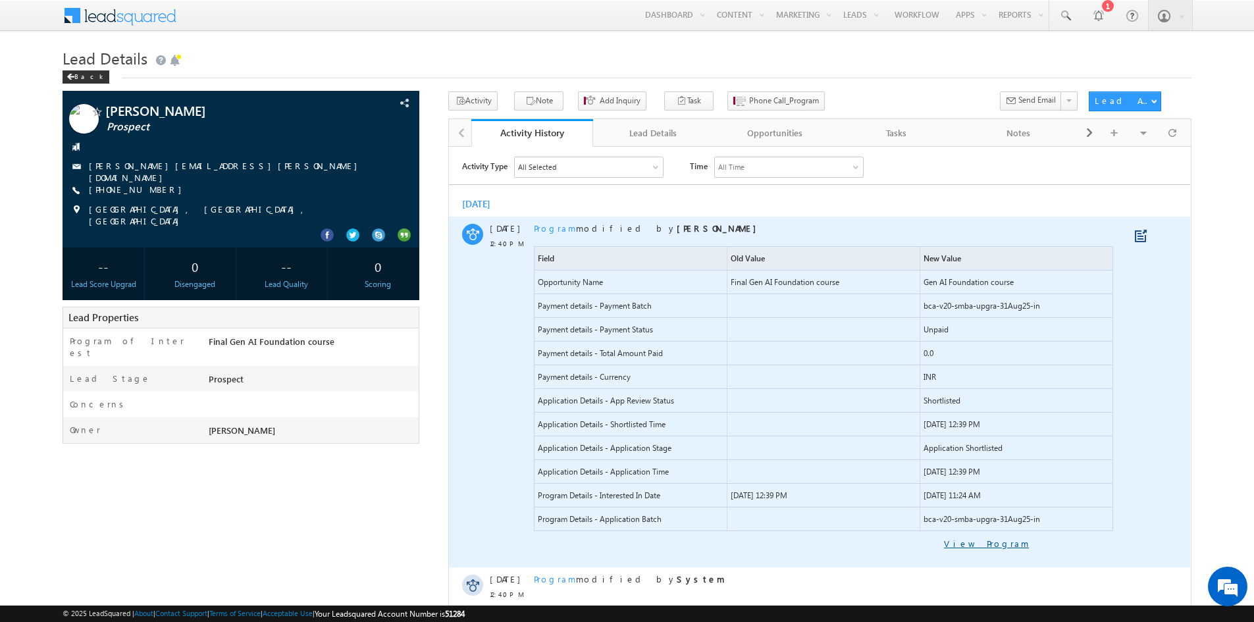
click at [1009, 538] on link "View Program" at bounding box center [781, 543] width 495 height 12
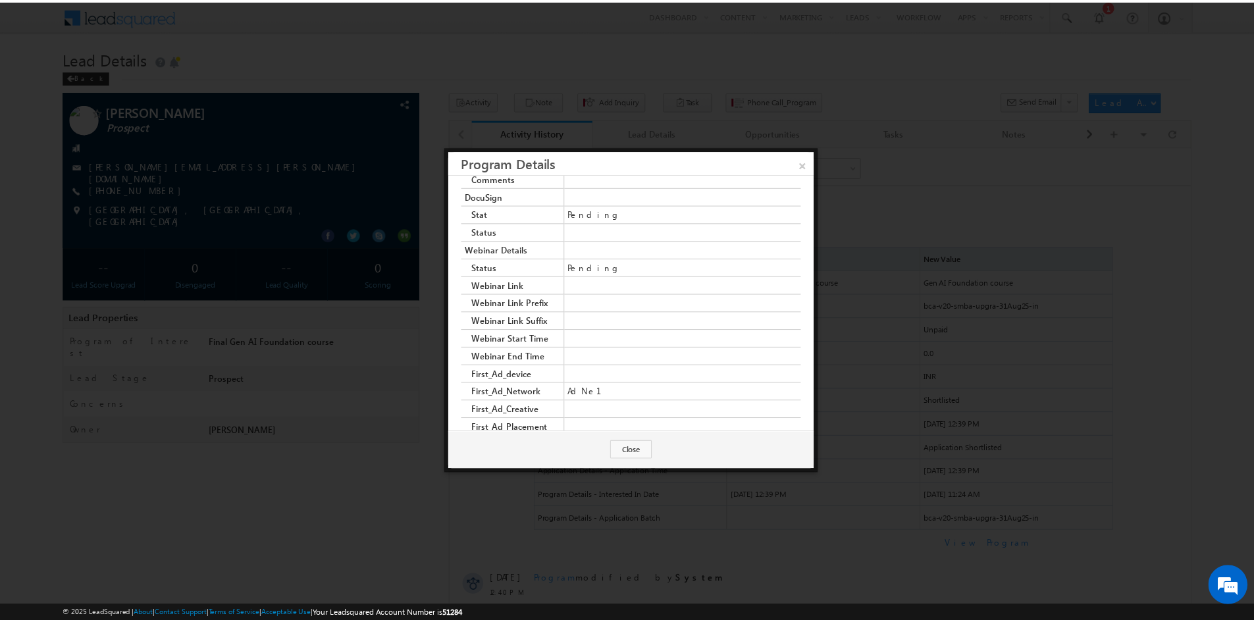
scroll to position [3201, 0]
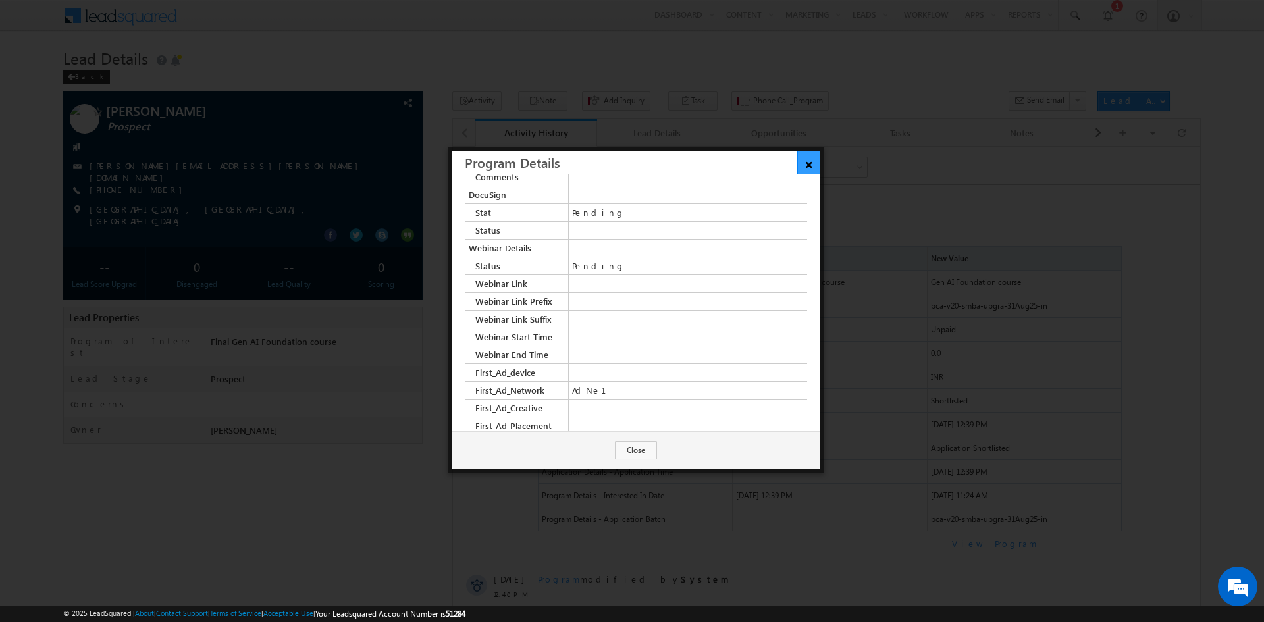
click at [810, 159] on link "×" at bounding box center [808, 162] width 23 height 23
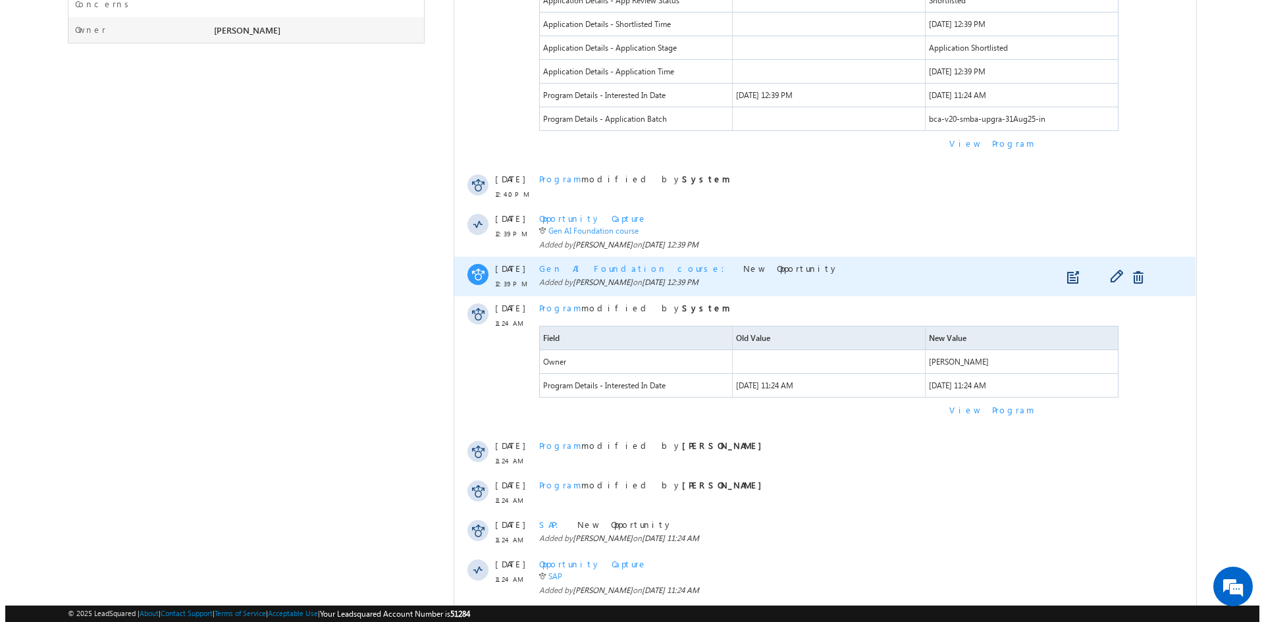
scroll to position [412, 0]
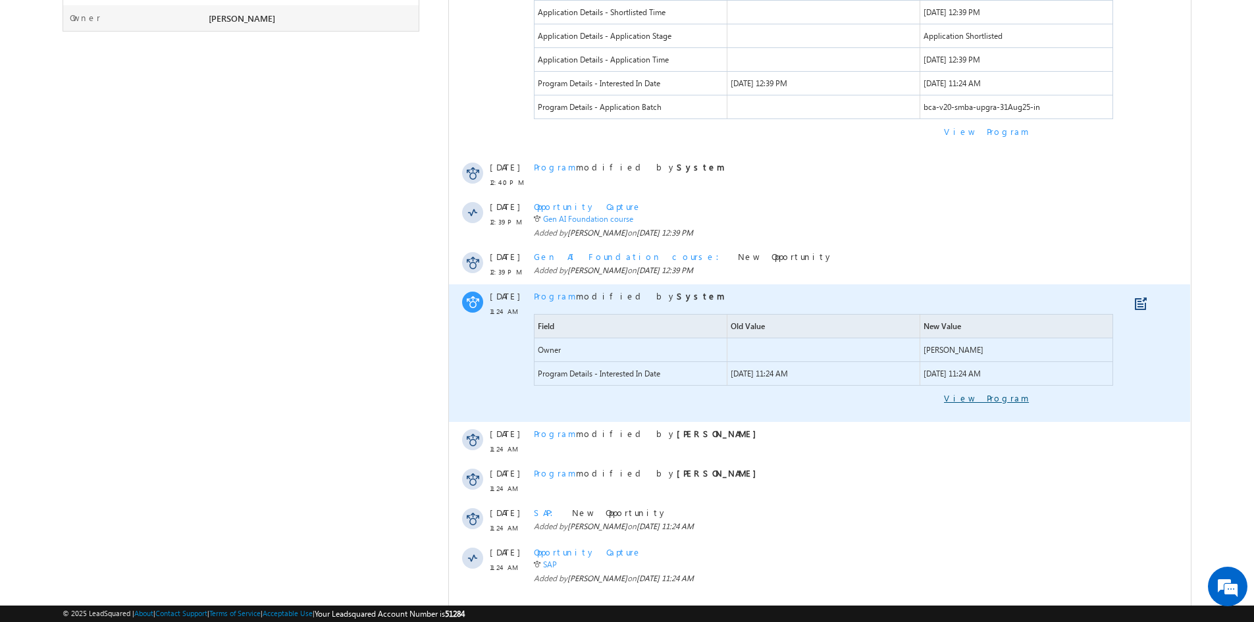
click at [1010, 400] on link "View Program" at bounding box center [781, 398] width 495 height 12
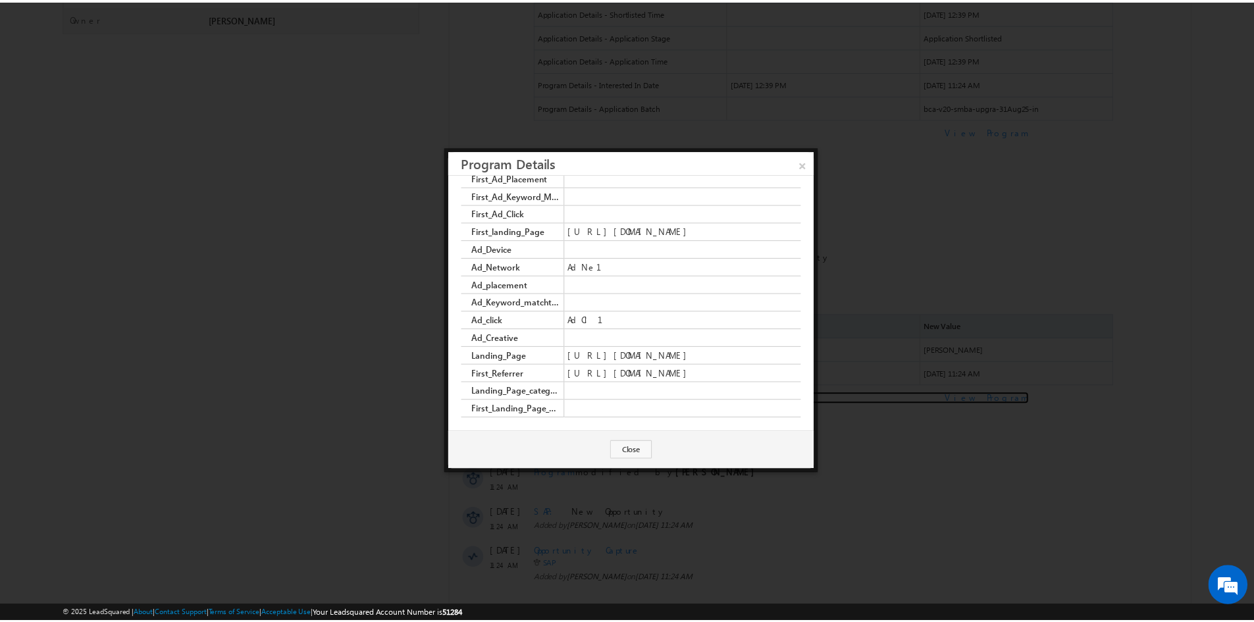
scroll to position [3541, 0]
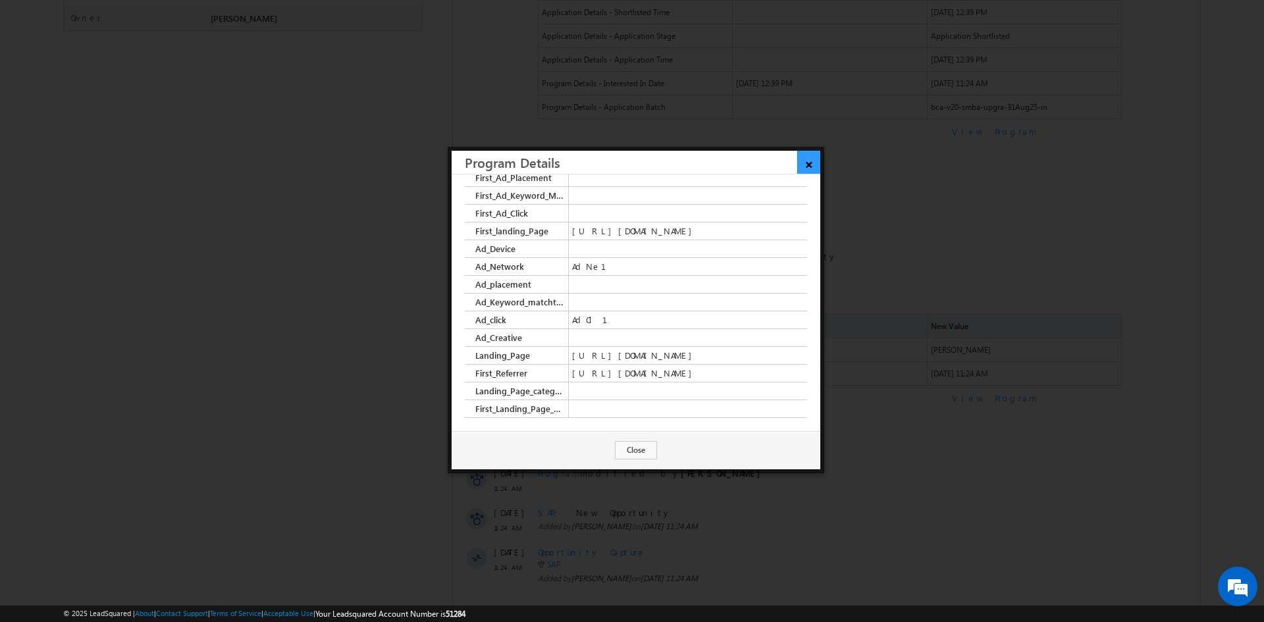
click at [810, 162] on link "×" at bounding box center [808, 162] width 23 height 23
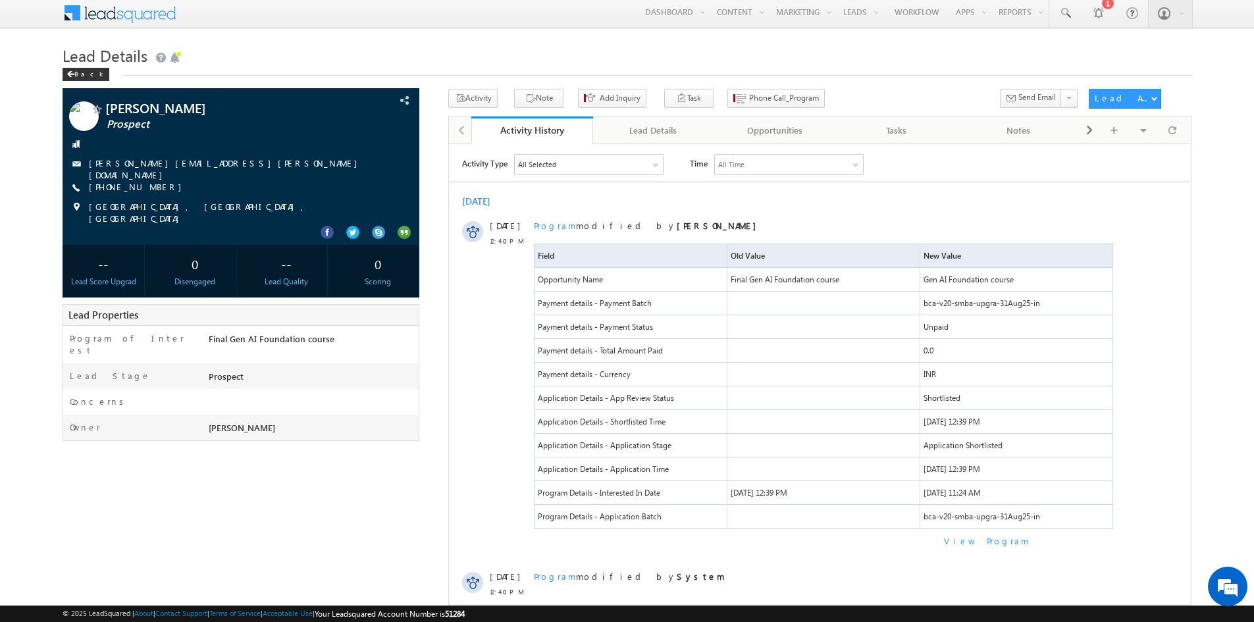
scroll to position [0, 0]
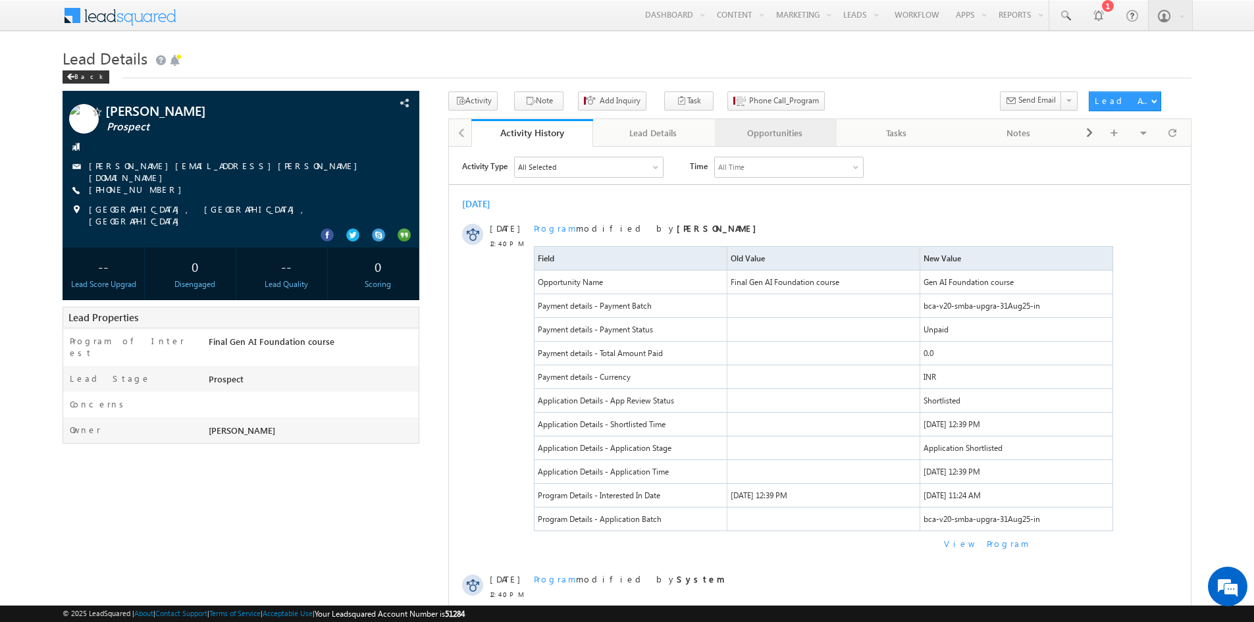
click at [768, 145] on link "Opportunities" at bounding box center [776, 133] width 122 height 28
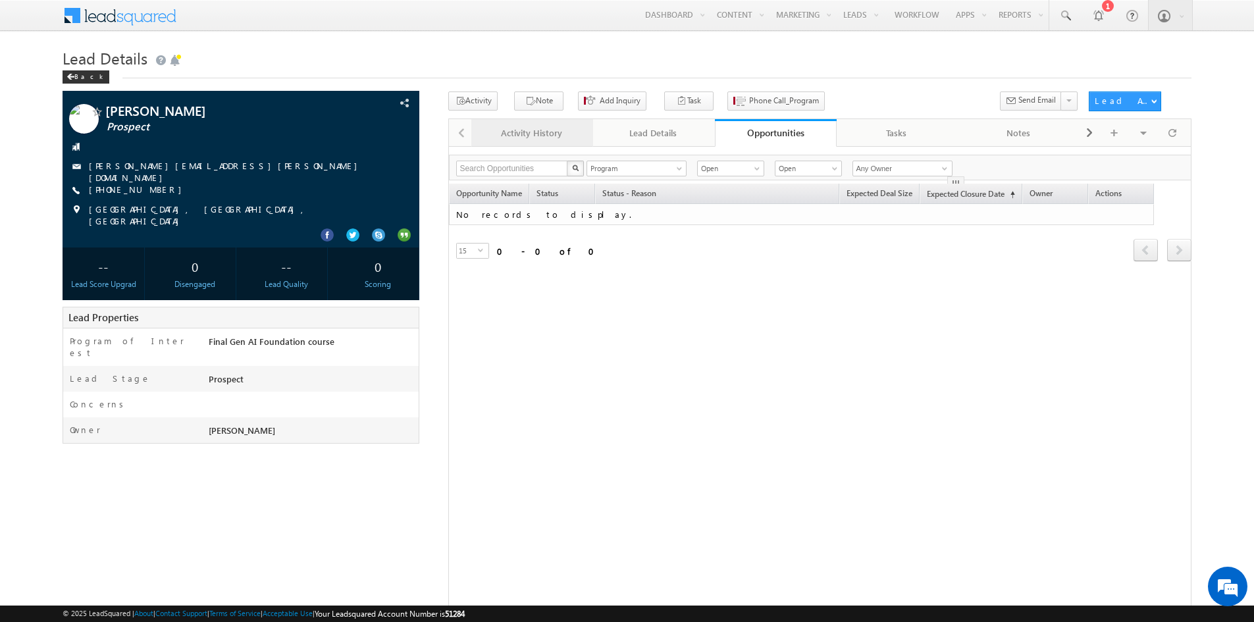
click at [543, 132] on div "Activity History" at bounding box center [531, 133] width 99 height 16
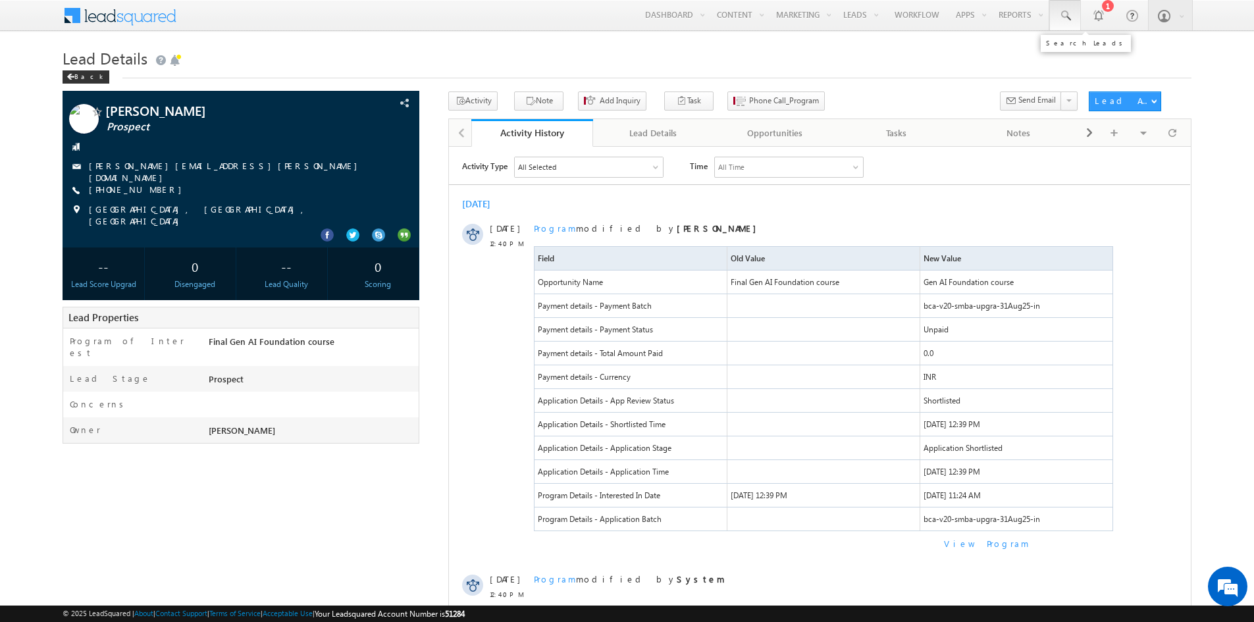
click at [1069, 26] on link at bounding box center [1065, 15] width 32 height 30
paste input "8950211434"
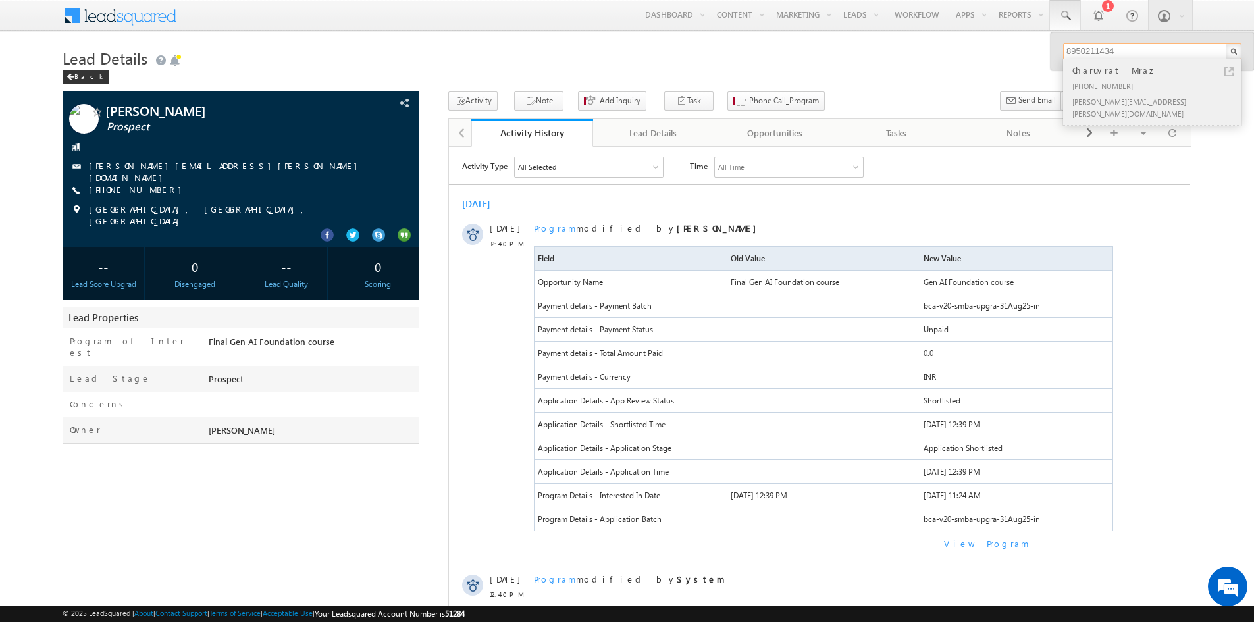
type input "8950211434"
click at [1179, 82] on div "+91-8950211434" at bounding box center [1158, 86] width 176 height 16
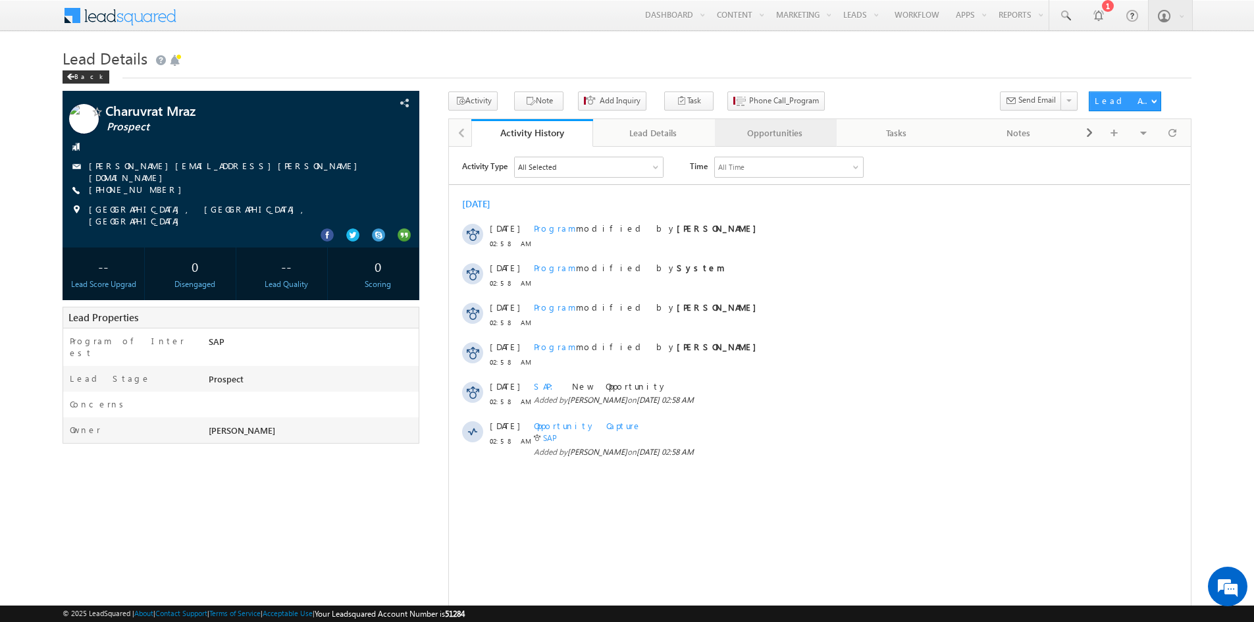
click at [788, 138] on div "Opportunities" at bounding box center [774, 133] width 99 height 16
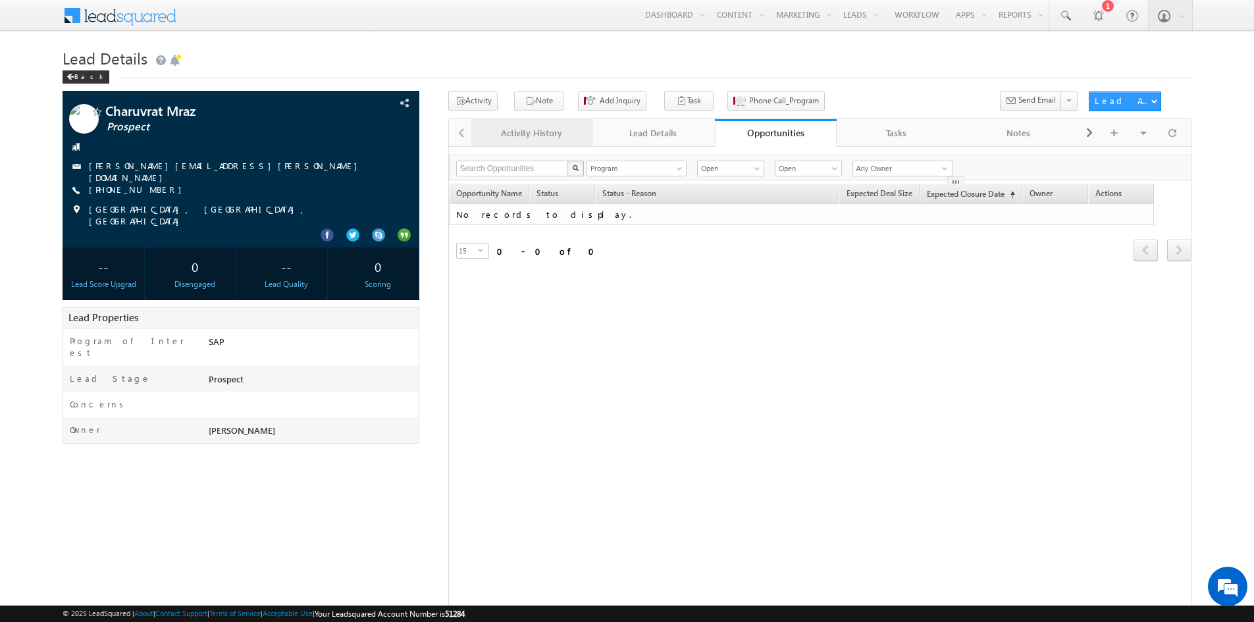
click at [538, 142] on link "Activity History" at bounding box center [532, 133] width 122 height 28
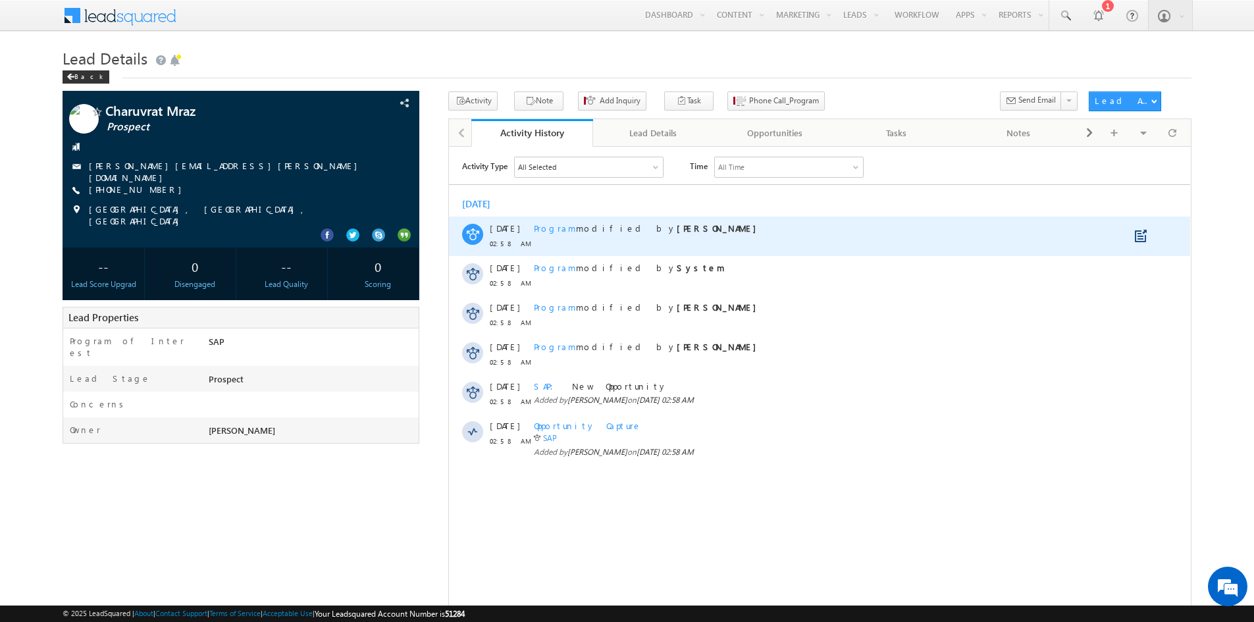
click at [550, 227] on span "Program" at bounding box center [555, 227] width 42 height 11
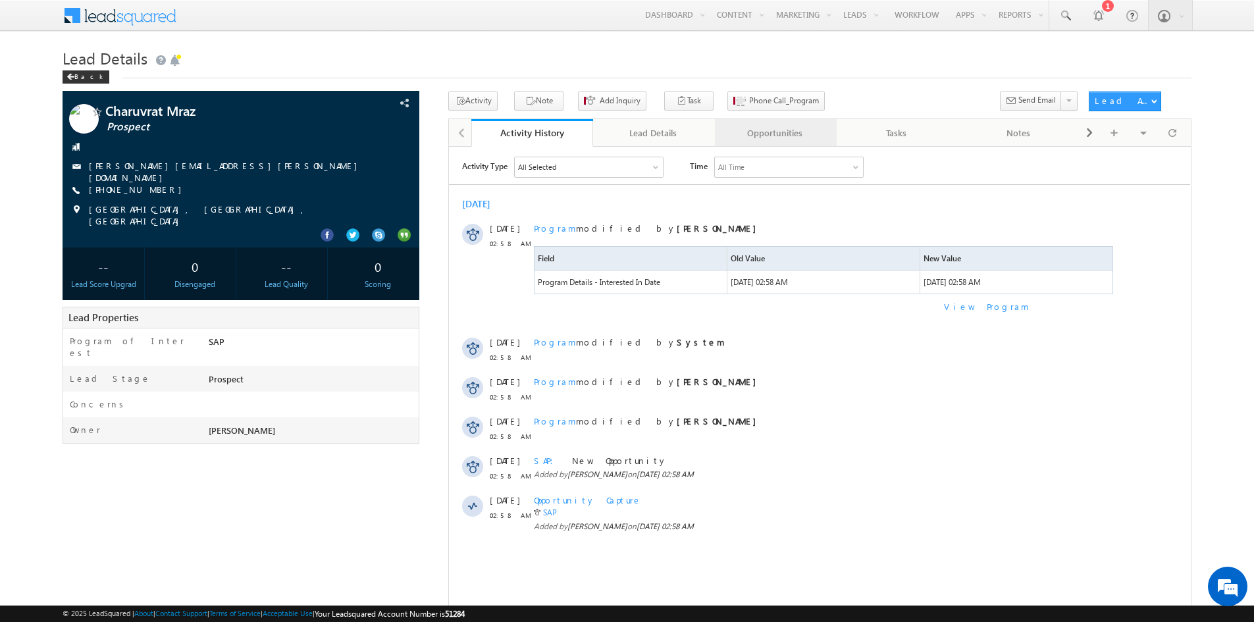
click at [785, 144] on link "Opportunities" at bounding box center [776, 133] width 122 height 28
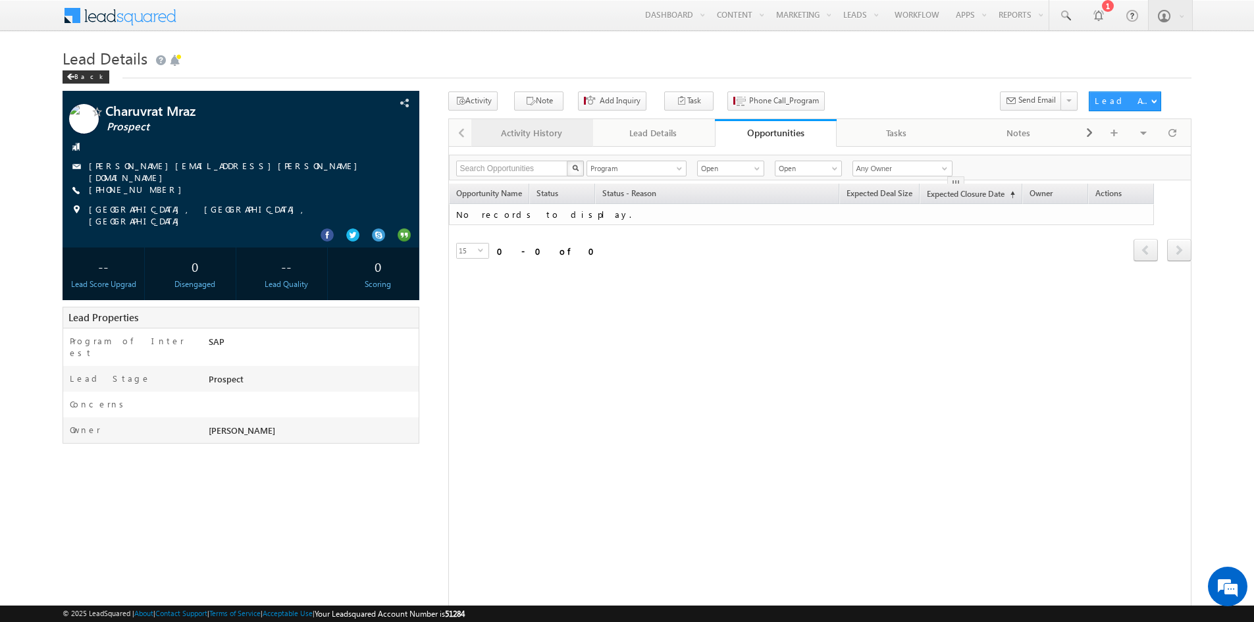
click at [533, 126] on div "Activity History" at bounding box center [531, 133] width 99 height 16
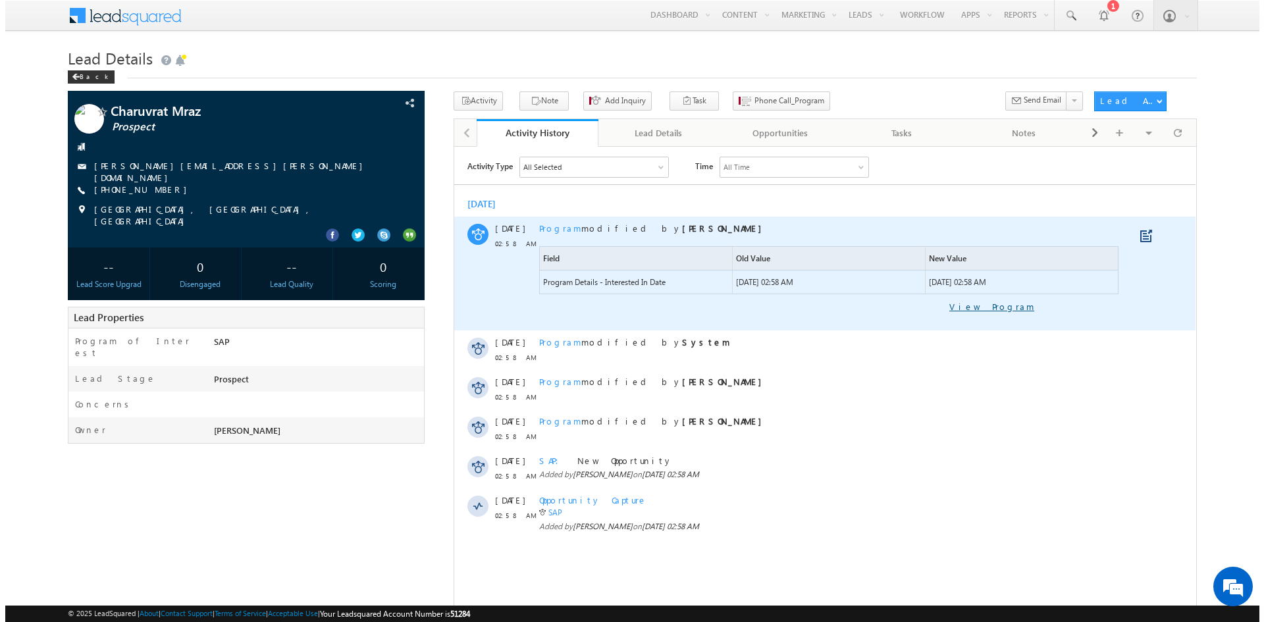
click at [1030, 306] on link "View Program" at bounding box center [785, 306] width 495 height 12
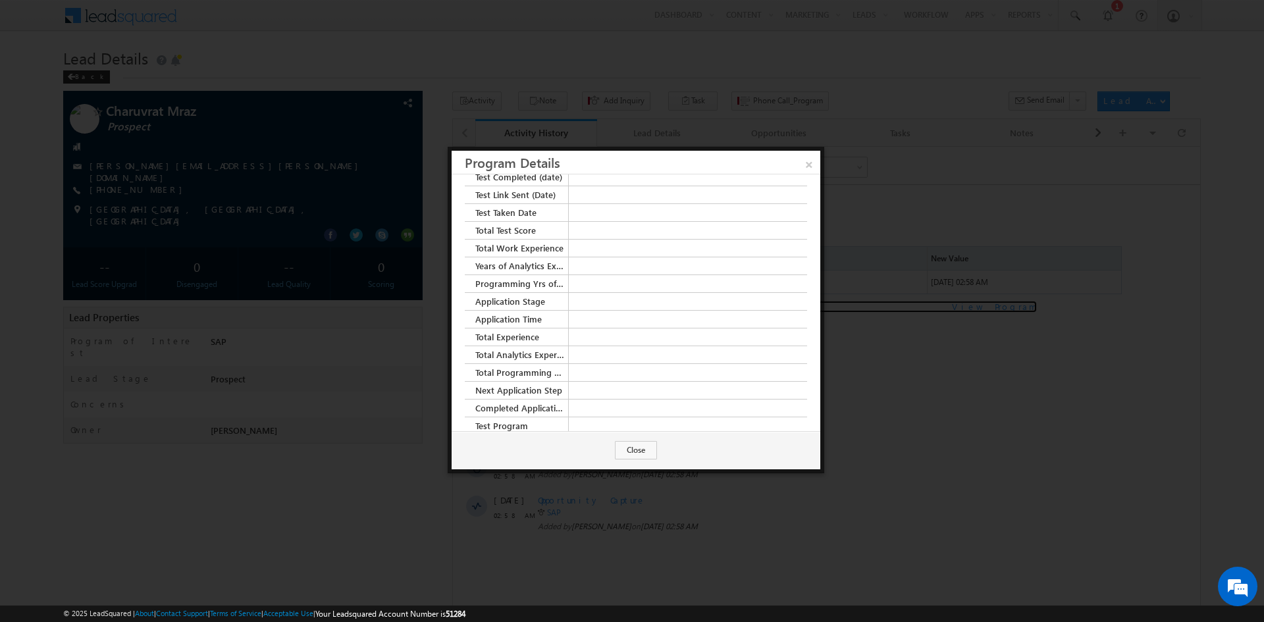
scroll to position [440, 0]
click at [809, 164] on link "×" at bounding box center [808, 162] width 23 height 23
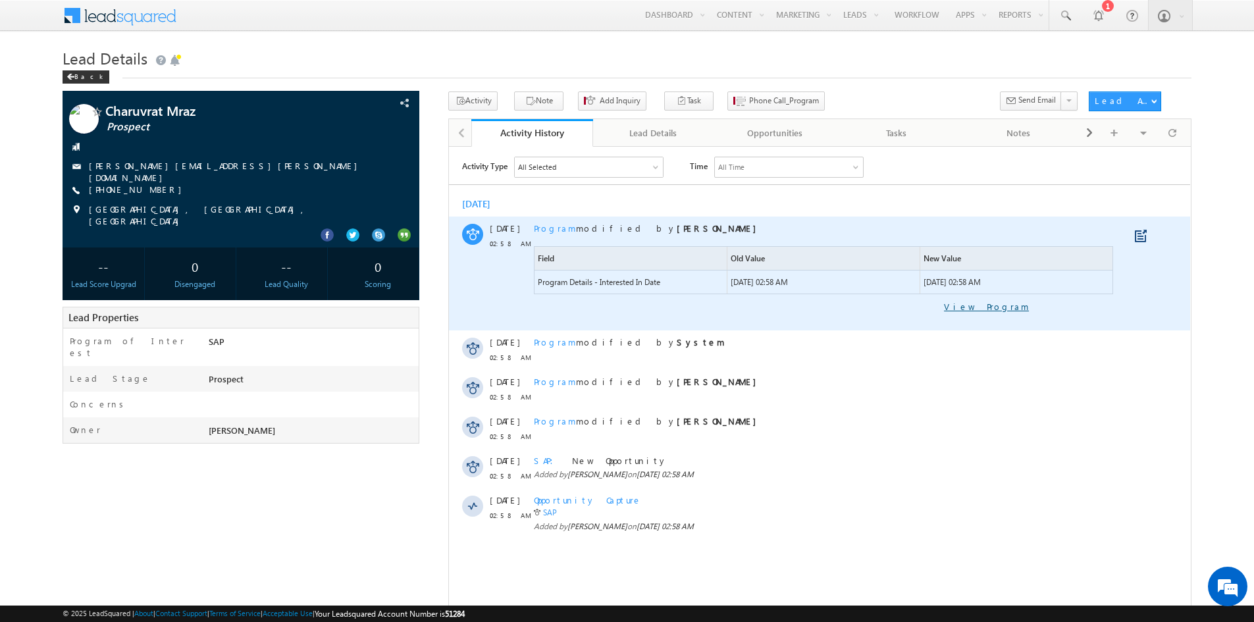
click at [1018, 303] on link "View Program" at bounding box center [781, 306] width 495 height 12
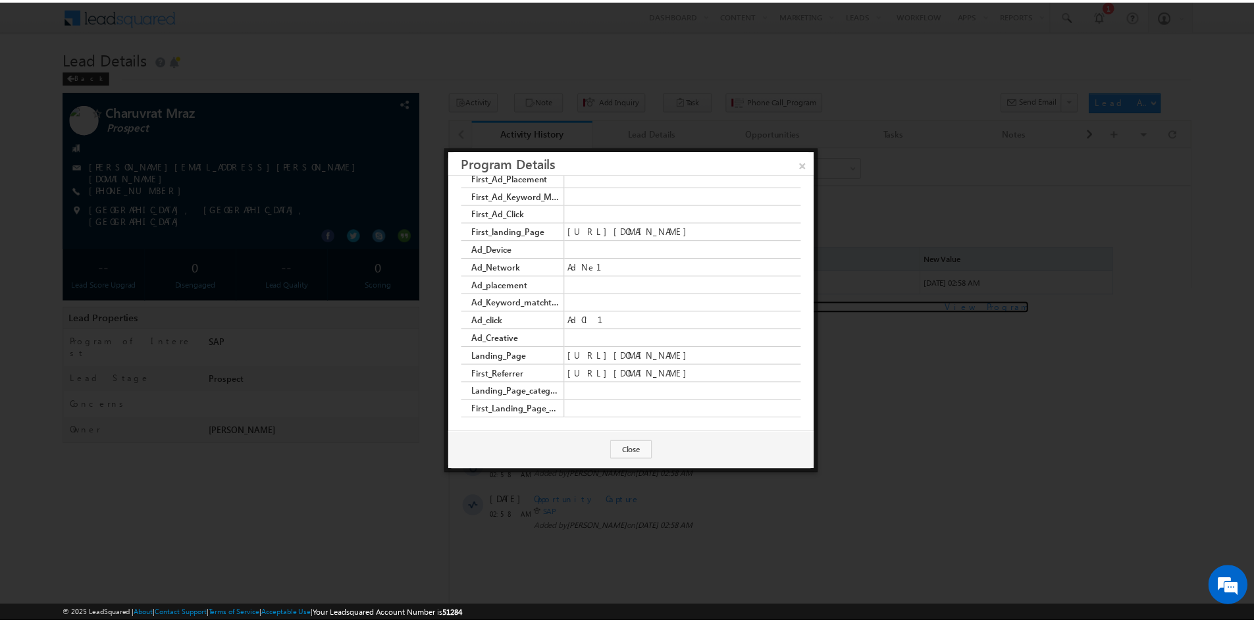
scroll to position [3541, 0]
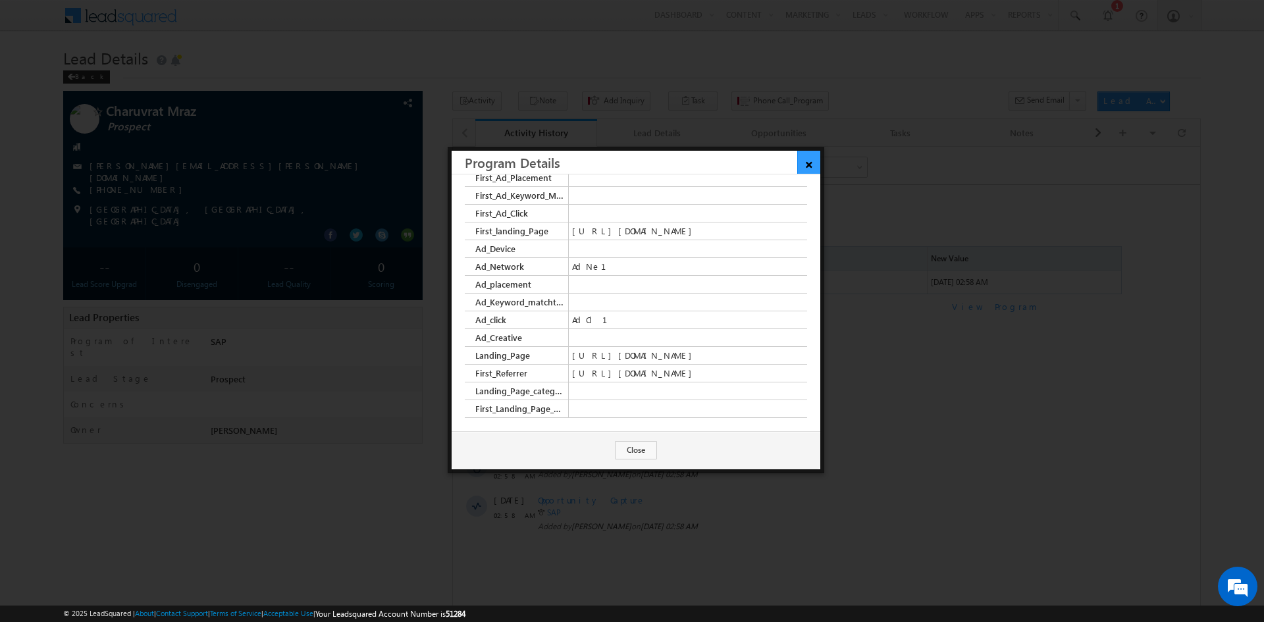
click at [803, 170] on link "×" at bounding box center [808, 162] width 23 height 23
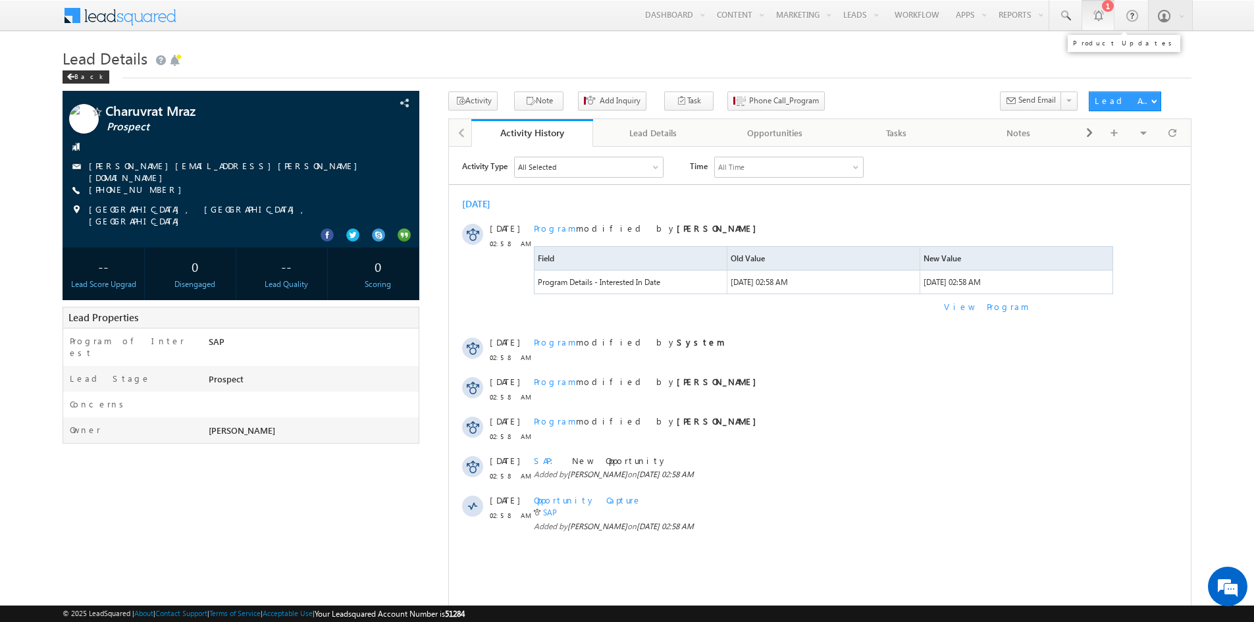
click at [1093, 18] on div at bounding box center [1097, 15] width 13 height 13
click at [1074, 24] on link at bounding box center [1065, 15] width 32 height 30
paste input "2771116662"
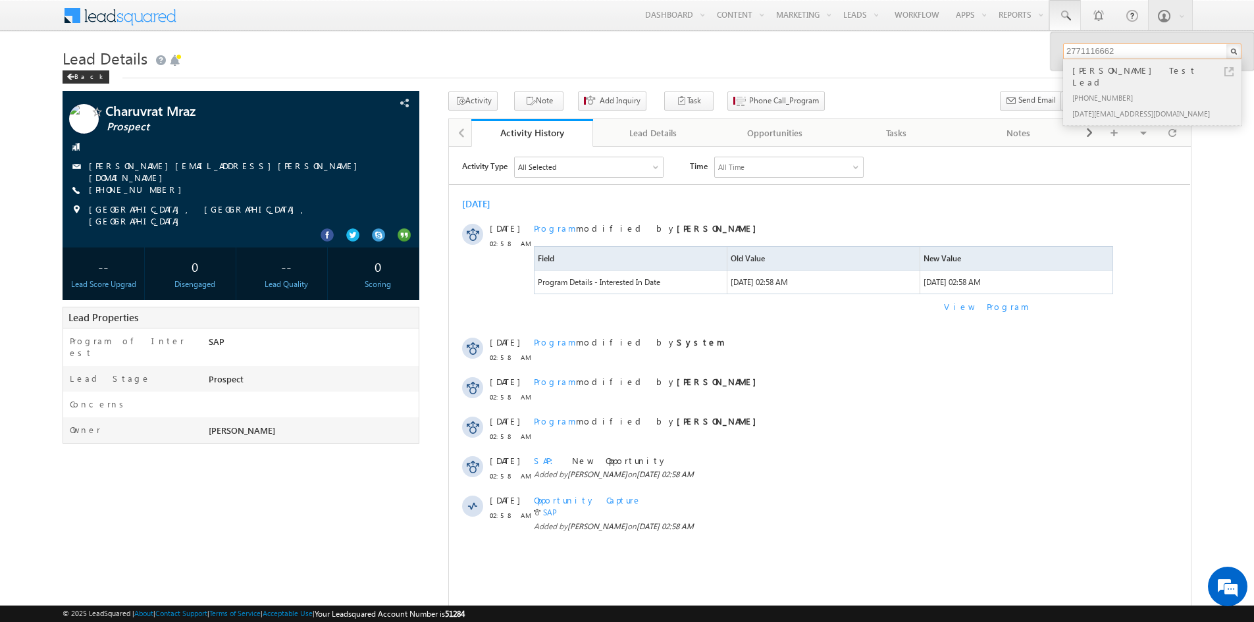
type input "2771116662"
click at [1168, 90] on div "[PHONE_NUMBER]" at bounding box center [1158, 98] width 176 height 16
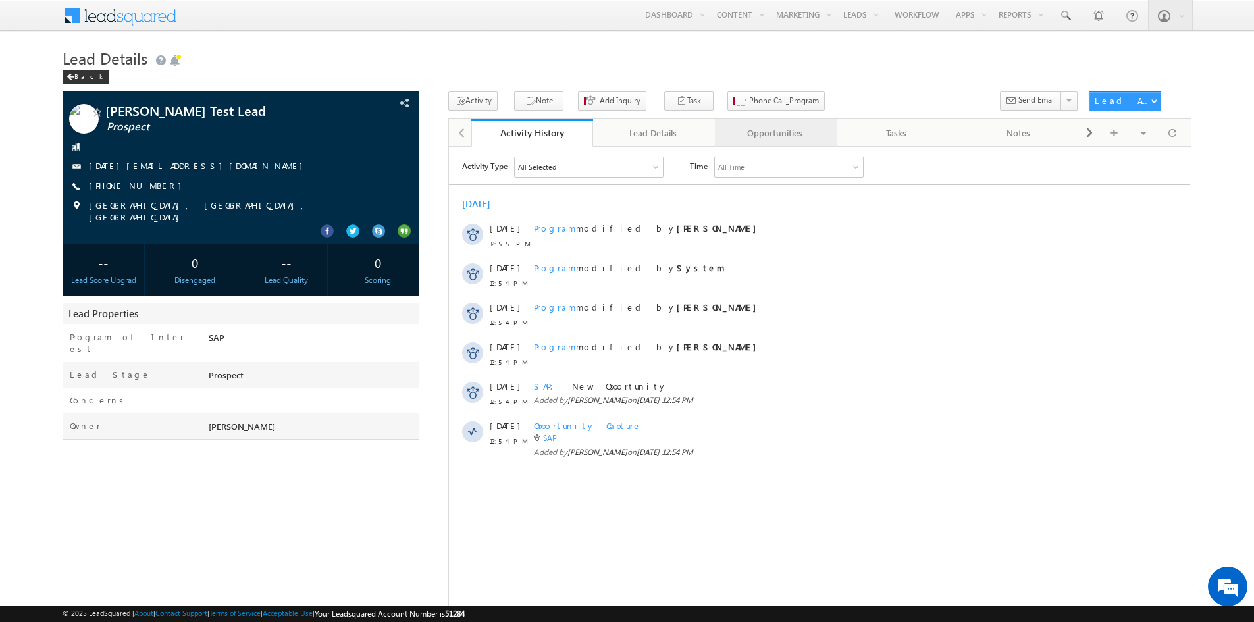
click at [742, 135] on div "Opportunities" at bounding box center [774, 133] width 99 height 16
click at [758, 136] on div "Opportunities" at bounding box center [774, 133] width 99 height 16
click at [790, 140] on div "Opportunities" at bounding box center [774, 133] width 99 height 16
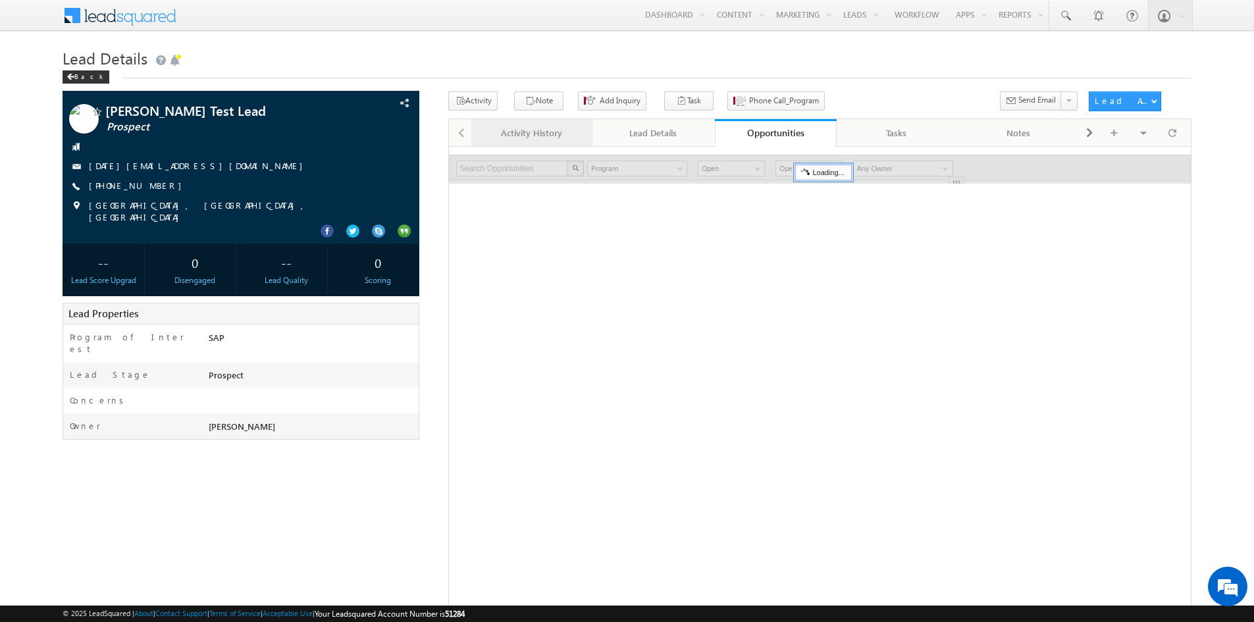
click at [547, 137] on div "Activity History" at bounding box center [531, 133] width 99 height 16
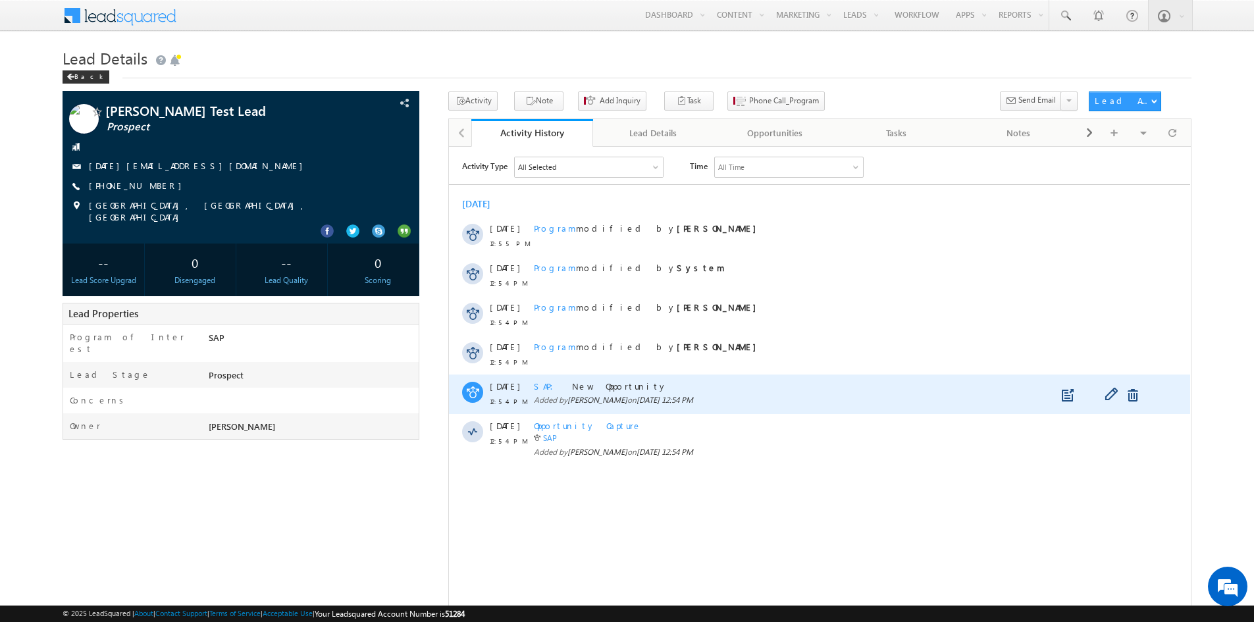
click at [541, 388] on span "SAP" at bounding box center [548, 385] width 28 height 11
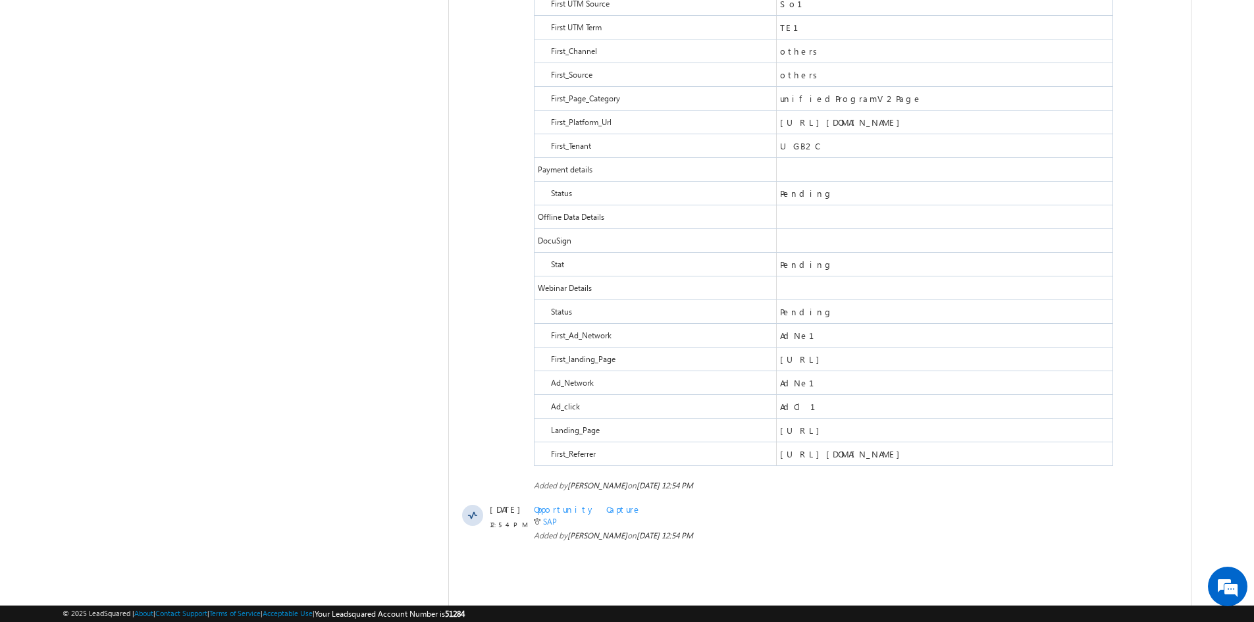
scroll to position [1456, 0]
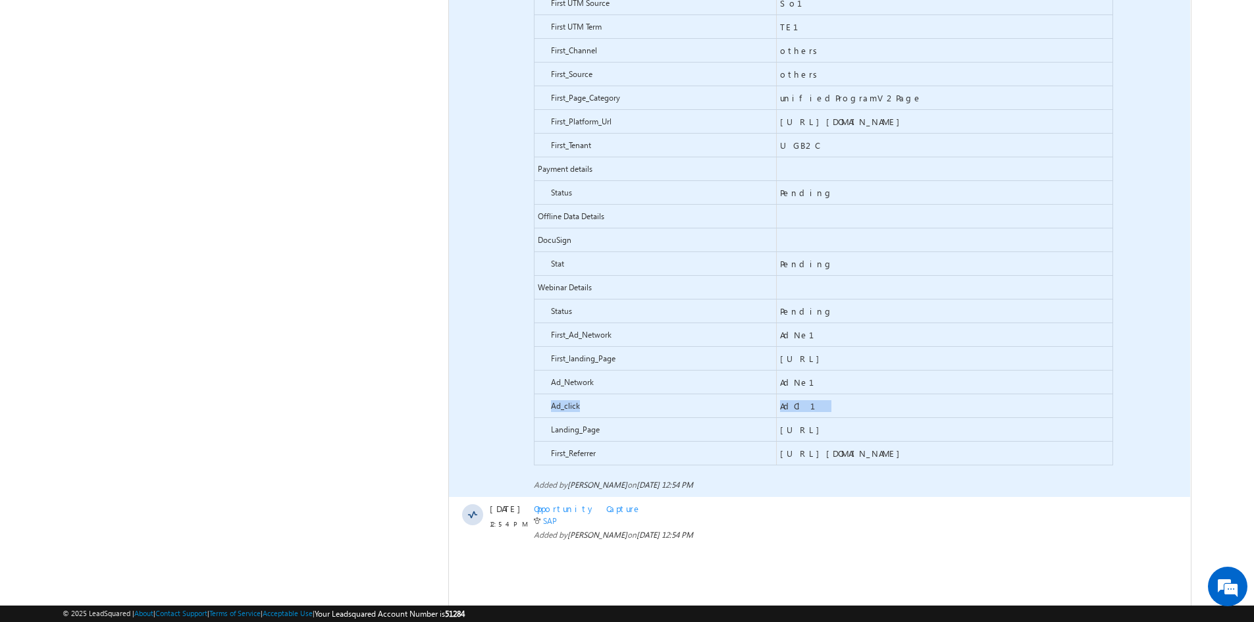
drag, startPoint x: 551, startPoint y: 454, endPoint x: 818, endPoint y: 455, distance: 266.6
click at [818, 418] on div "Ad_click AdCl1" at bounding box center [823, 406] width 579 height 24
click at [818, 417] on span "AdCl1" at bounding box center [945, 405] width 336 height 23
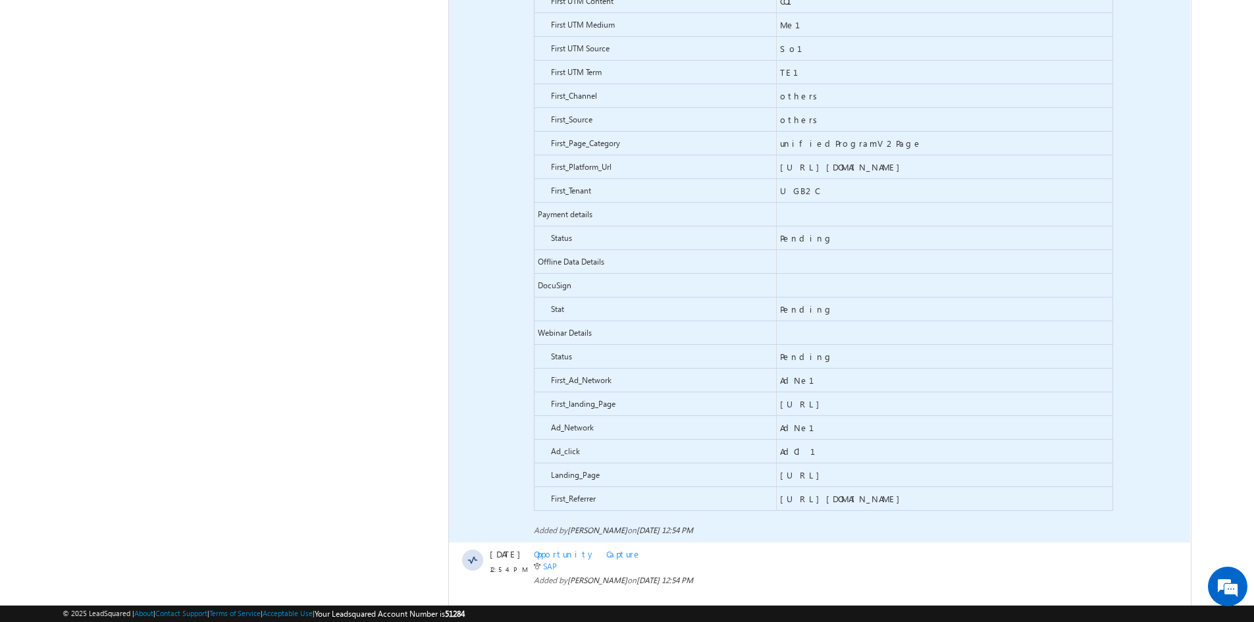
scroll to position [1409, 0]
drag, startPoint x: 845, startPoint y: 429, endPoint x: 555, endPoint y: 435, distance: 290.4
click at [555, 394] on div "First_Ad_Network AdNe1" at bounding box center [823, 383] width 579 height 24
drag, startPoint x: 549, startPoint y: 502, endPoint x: 806, endPoint y: 508, distance: 257.5
click at [806, 465] on div "Ad_click AdCl1" at bounding box center [823, 454] width 579 height 24
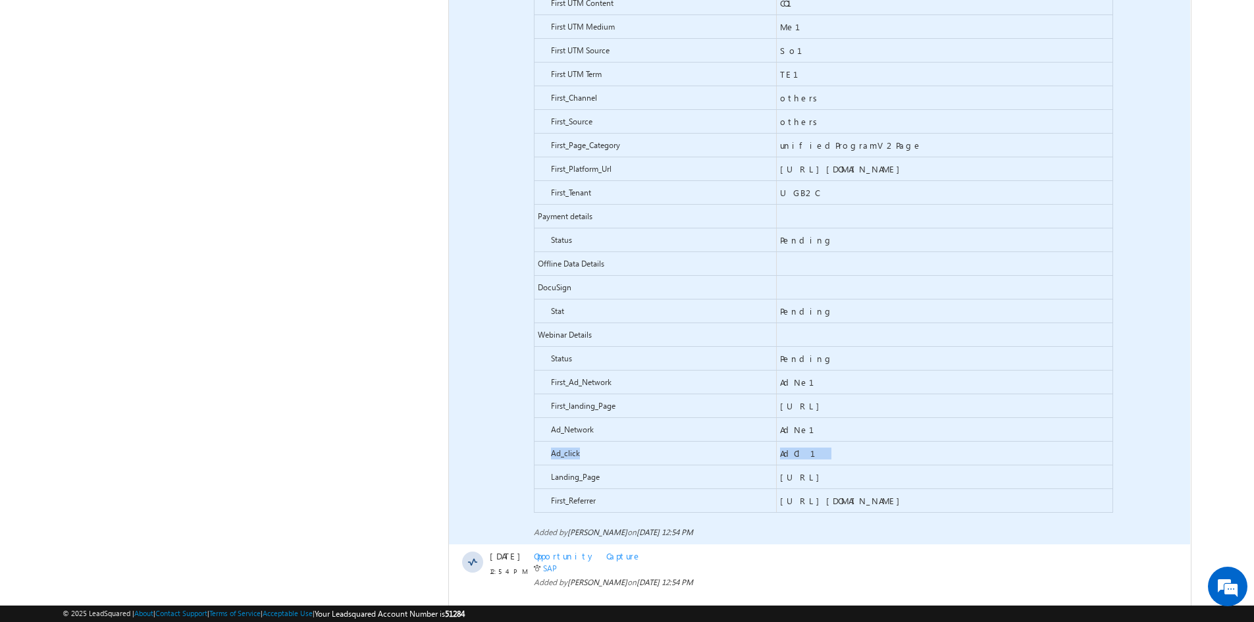
click at [806, 465] on span "AdCl1" at bounding box center [945, 453] width 336 height 23
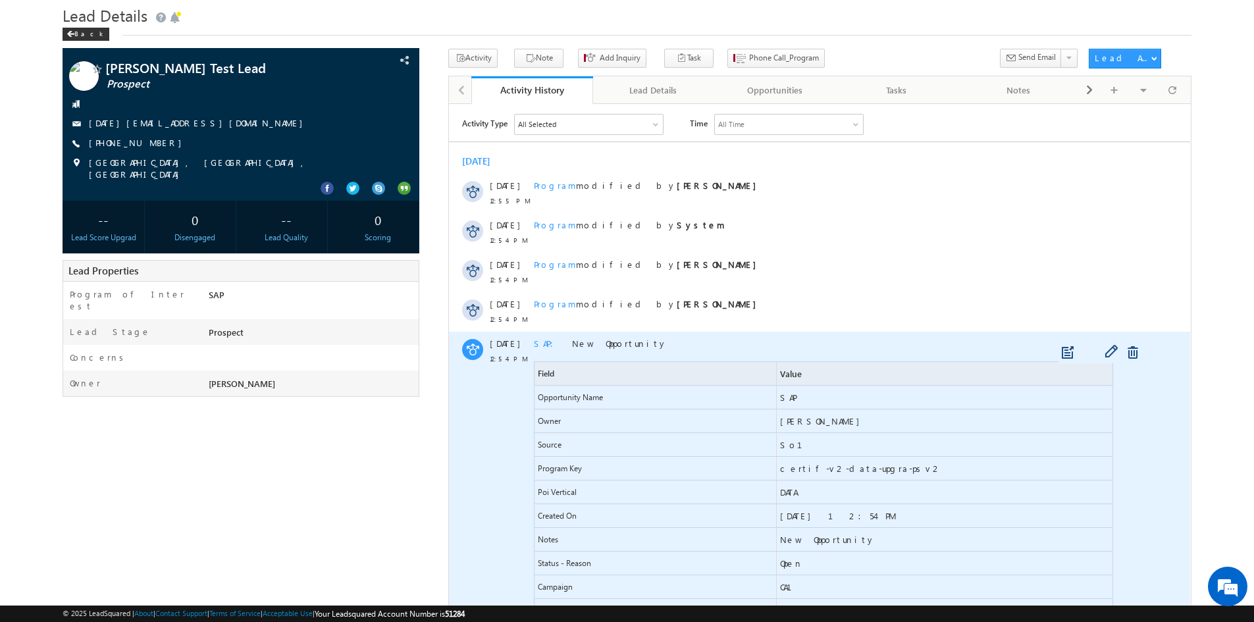
scroll to position [0, 0]
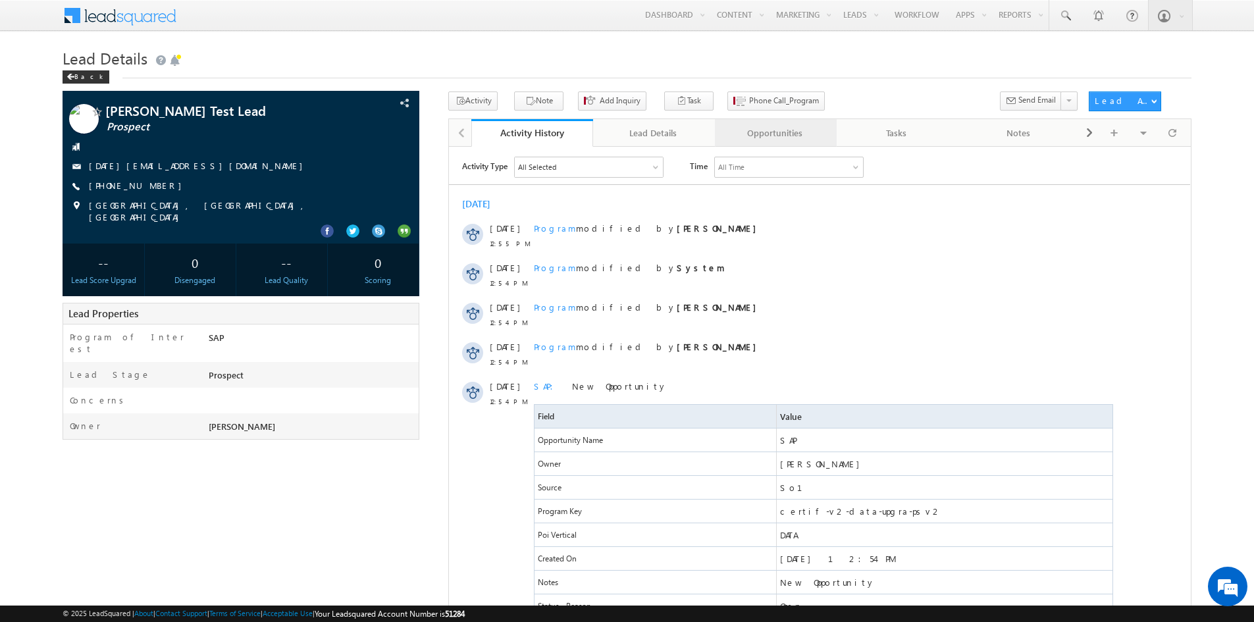
click at [762, 142] on link "Opportunities" at bounding box center [776, 133] width 122 height 28
